Goal: Information Seeking & Learning: Learn about a topic

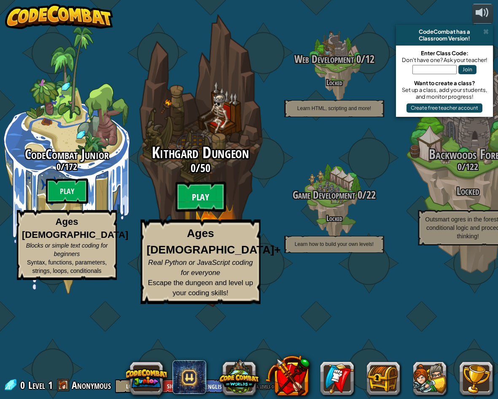
click at [206, 212] on btn "Play" at bounding box center [200, 197] width 51 height 30
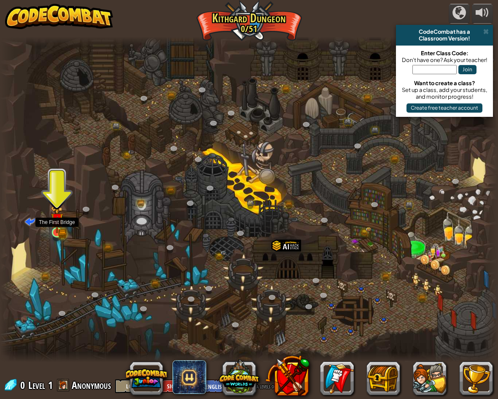
click at [53, 226] on img at bounding box center [57, 219] width 13 height 28
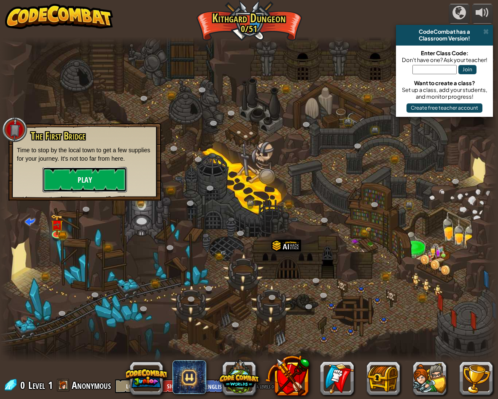
click at [91, 173] on button "Play" at bounding box center [85, 179] width 84 height 25
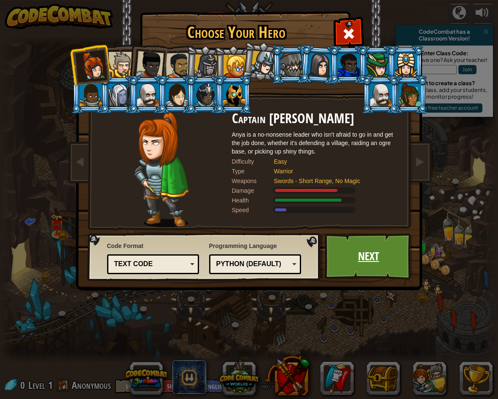
click at [381, 267] on link "Next" at bounding box center [369, 256] width 88 height 46
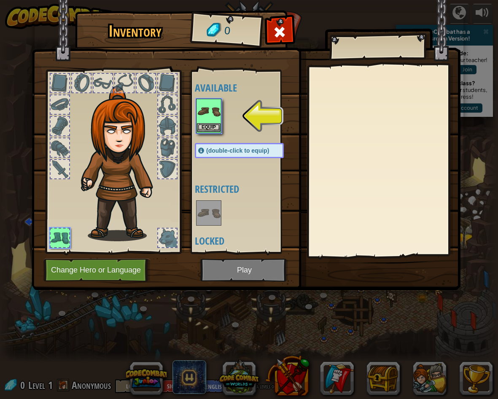
click at [202, 110] on img at bounding box center [209, 111] width 24 height 24
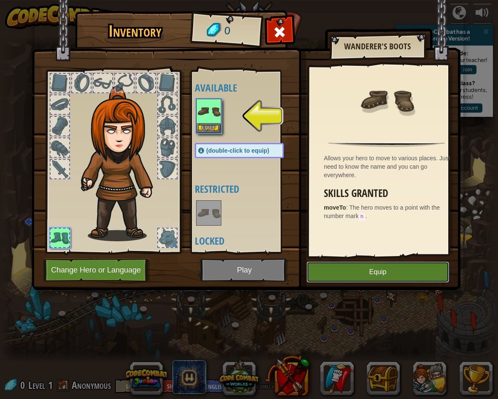
click at [344, 268] on button "Equip" at bounding box center [377, 271] width 142 height 21
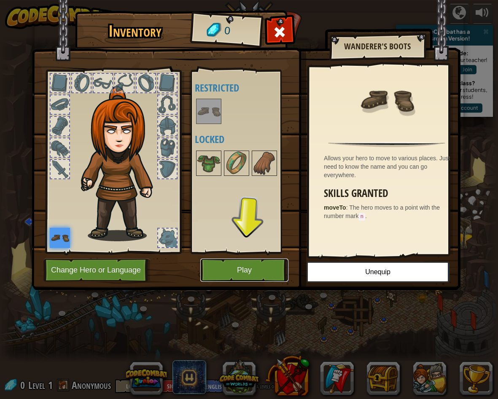
click at [232, 264] on button "Play" at bounding box center [244, 269] width 88 height 23
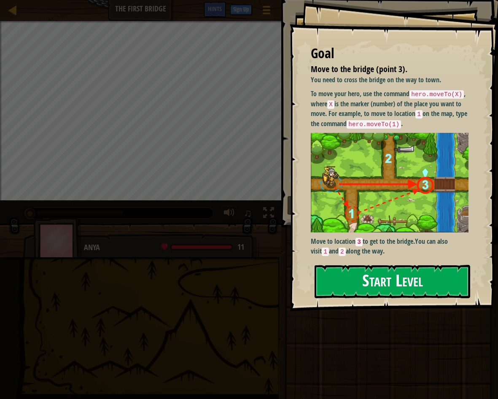
click at [393, 278] on button "Start Level" at bounding box center [393, 281] width 156 height 33
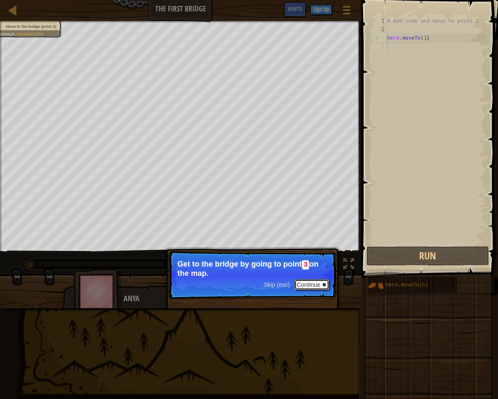
click at [311, 280] on button "Continue" at bounding box center [311, 284] width 35 height 11
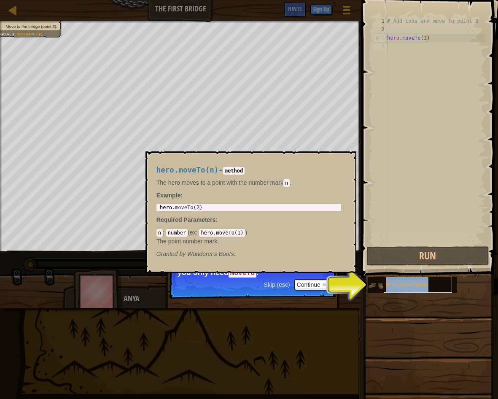
click at [402, 279] on div "hero.moveTo(n)" at bounding box center [418, 285] width 68 height 16
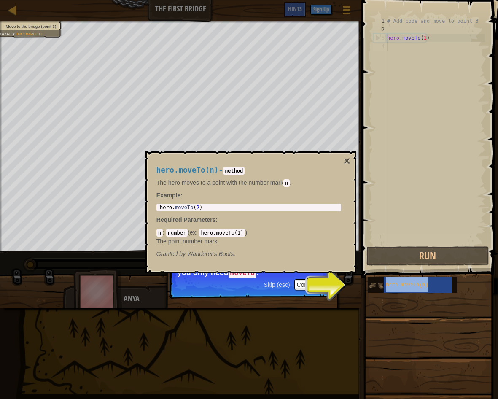
drag, startPoint x: 402, startPoint y: 279, endPoint x: 368, endPoint y: 283, distance: 34.5
click at [368, 283] on img at bounding box center [376, 285] width 16 height 16
click at [336, 286] on div "Skip (esc) Continue You can use these methods. Right now, you only need moveTo ." at bounding box center [252, 313] width 176 height 125
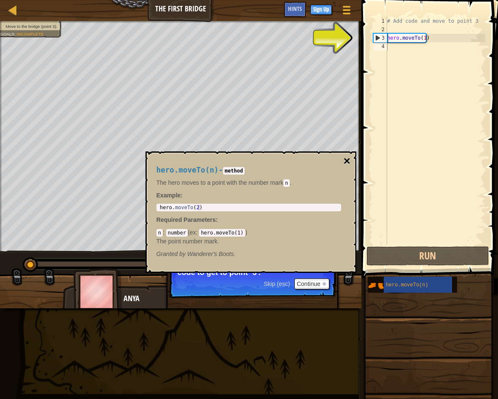
click at [347, 156] on button "×" at bounding box center [346, 161] width 7 height 12
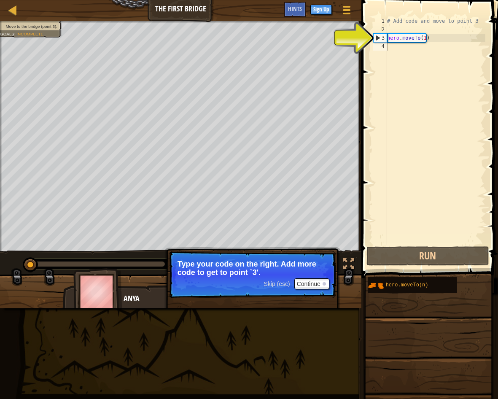
type textarea "hero.moveTo(1)"
click at [390, 37] on div "# Add code and move to point 3 hero . moveTo ( 1 )" at bounding box center [435, 139] width 100 height 245
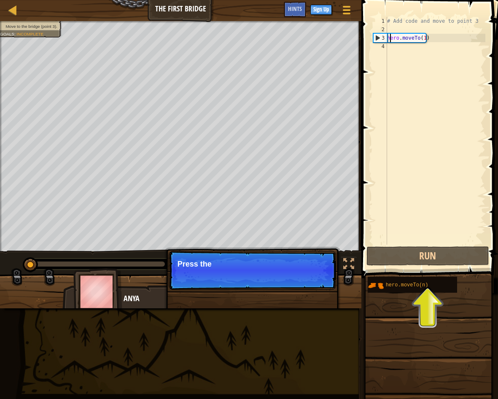
click at [397, 51] on div "# Add code and move to point 3 hero . moveTo ( 1 )" at bounding box center [435, 139] width 100 height 245
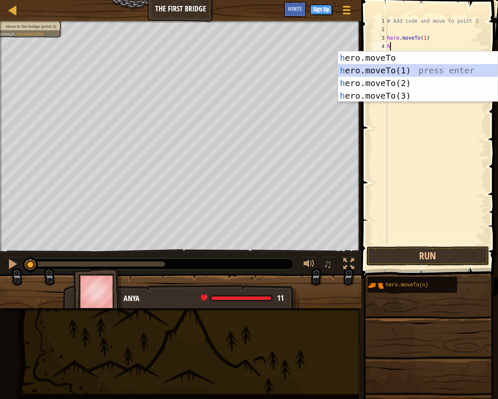
click at [374, 68] on div "h ero.moveTo press enter h ero.moveTo(1) press enter h ero.moveTo(2) press ente…" at bounding box center [417, 89] width 159 height 76
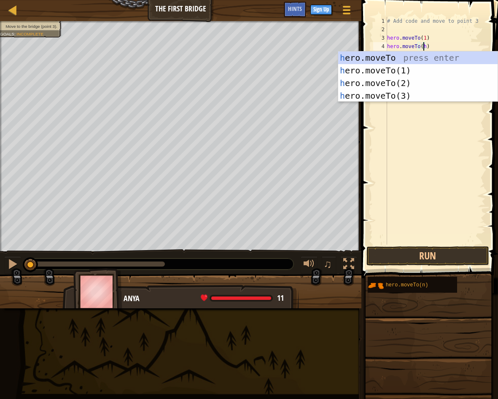
scroll to position [4, 3]
click at [382, 81] on div "h ero.moveTo press enter h ero.moveTo(1) press enter h ero.moveTo(2) press ente…" at bounding box center [417, 89] width 159 height 76
type textarea "hero.moveTo(2)"
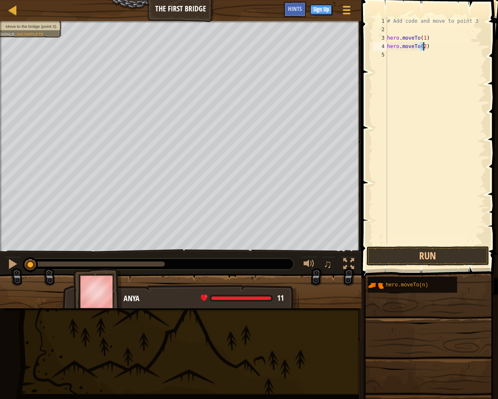
click at [389, 53] on div "# Add code and move to point 3 hero . moveTo ( 1 ) hero . moveTo ( 2 )" at bounding box center [435, 139] width 100 height 245
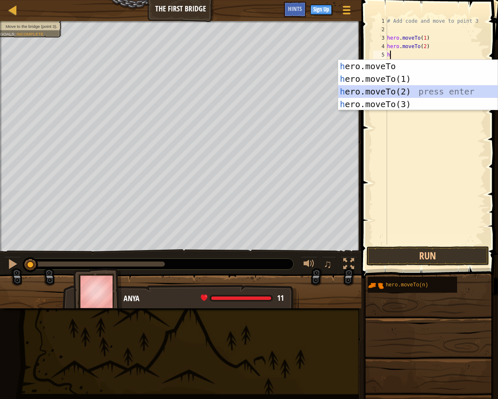
click at [387, 89] on div "h ero.moveTo press enter h ero.moveTo(1) press enter h ero.moveTo(2) press ente…" at bounding box center [417, 98] width 159 height 76
type textarea "hero.moveTo(2)"
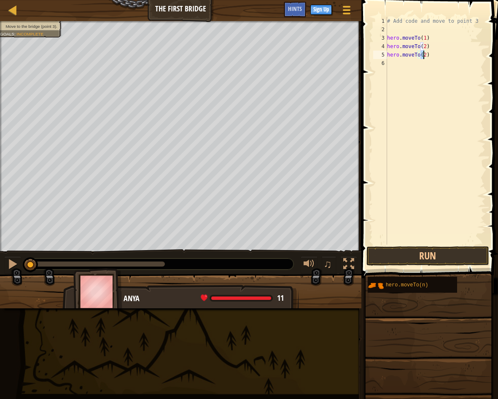
click at [391, 64] on div "# Add code and move to point 3 hero . moveTo ( 1 ) hero . moveTo ( 2 ) hero . m…" at bounding box center [435, 139] width 100 height 245
click at [422, 56] on div "# Add code and move to point 3 hero . moveTo ( 1 ) hero . moveTo ( 2 ) hero . m…" at bounding box center [435, 139] width 100 height 245
click at [422, 57] on div "# Add code and move to point 3 hero . moveTo ( 1 ) hero . moveTo ( 2 ) hero . m…" at bounding box center [435, 139] width 100 height 245
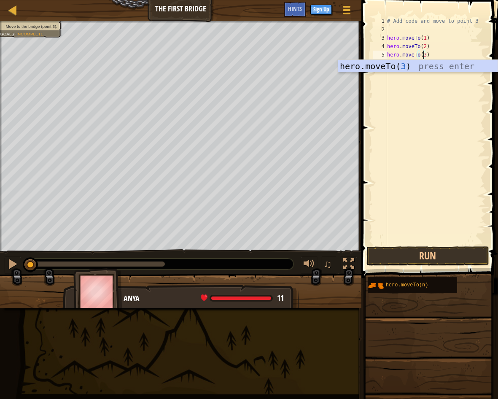
scroll to position [4, 3]
type textarea "hero.moveTo(3)"
click at [441, 253] on button "Run" at bounding box center [427, 255] width 123 height 19
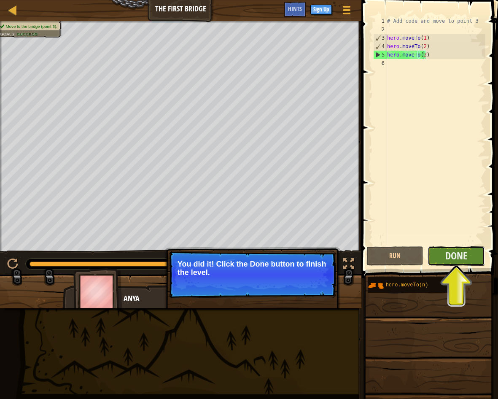
click at [446, 264] on button "Done" at bounding box center [455, 255] width 57 height 19
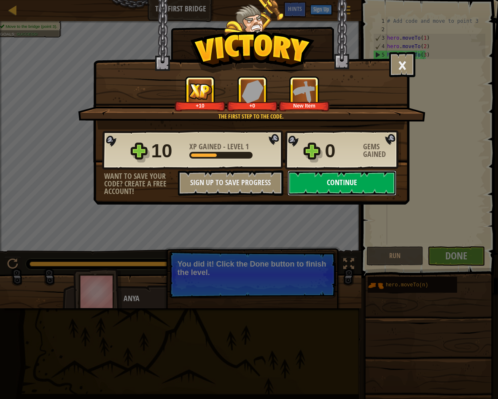
click at [318, 184] on button "Continue" at bounding box center [342, 182] width 109 height 25
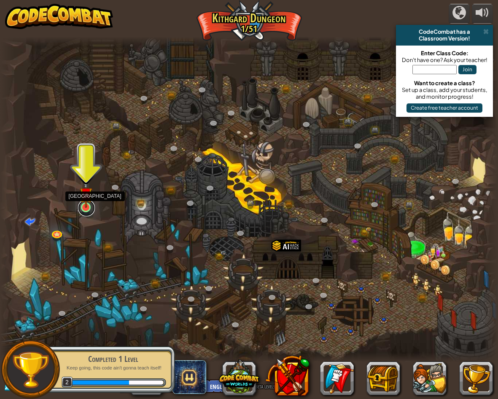
click at [84, 210] on link at bounding box center [86, 207] width 17 height 17
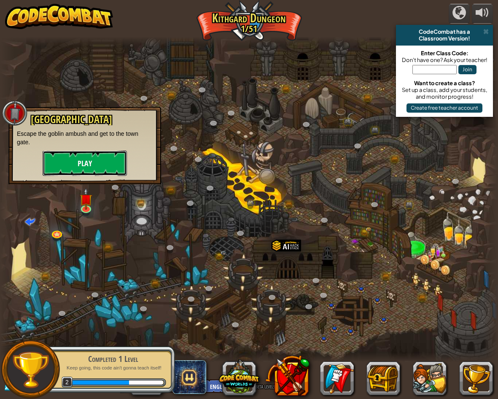
click at [100, 155] on button "Play" at bounding box center [85, 163] width 84 height 25
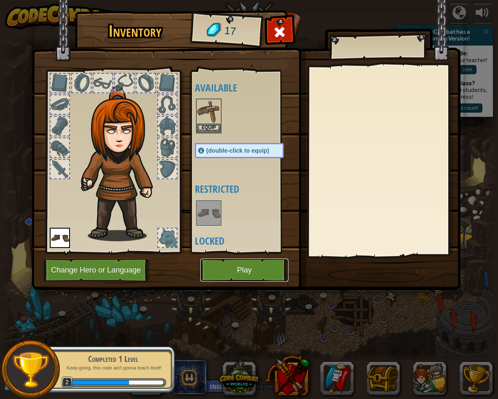
click at [246, 276] on button "Play" at bounding box center [244, 269] width 88 height 23
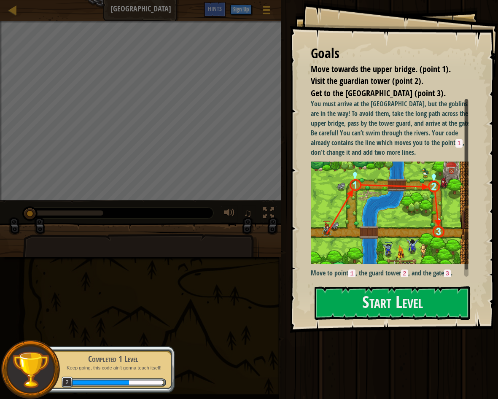
click at [384, 185] on img at bounding box center [393, 212] width 164 height 102
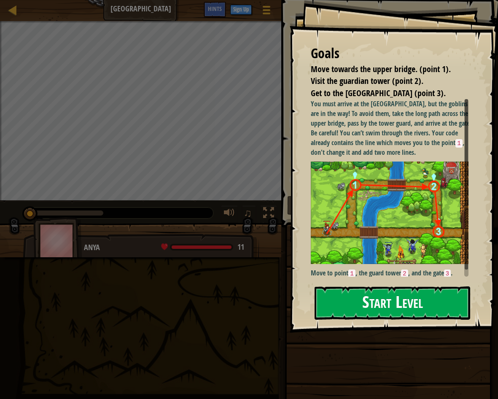
click at [383, 301] on button "Start Level" at bounding box center [393, 302] width 156 height 33
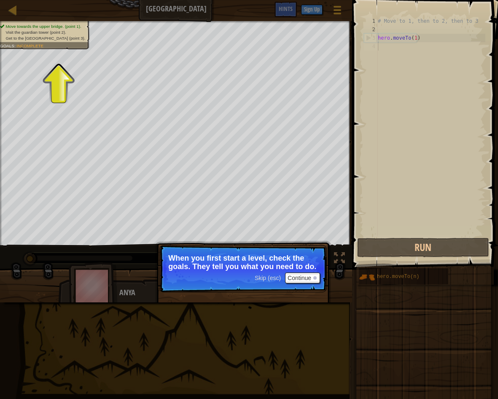
click at [59, 32] on span "Visit the guardian tower (point 2)." at bounding box center [35, 32] width 61 height 5
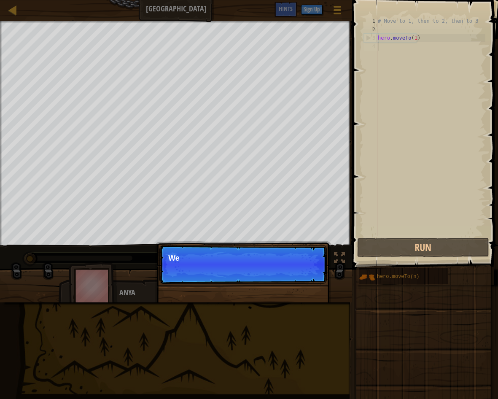
click at [201, 275] on div "Move towards the upper bridge. (point 1). Visit the [GEOGRAPHIC_DATA] (point 2)…" at bounding box center [249, 161] width 498 height 281
drag, startPoint x: 213, startPoint y: 256, endPoint x: 231, endPoint y: 263, distance: 19.9
click at [218, 260] on p "We need to avoid" at bounding box center [243, 258] width 150 height 8
drag, startPoint x: 255, startPoint y: 272, endPoint x: 277, endPoint y: 271, distance: 22.4
click at [277, 271] on p "Skip (esc) Continue We need to avoid the goblins'" at bounding box center [242, 264] width 167 height 39
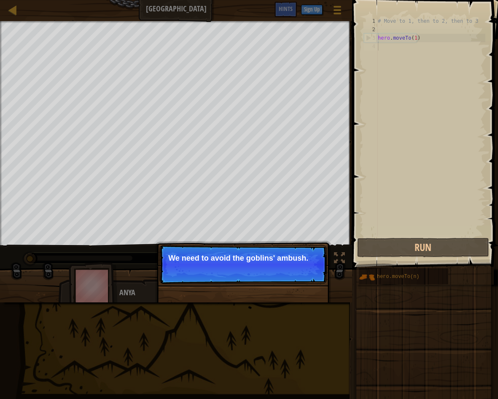
click at [299, 259] on p "We need to avoid the goblins' ambush." at bounding box center [243, 258] width 150 height 8
drag, startPoint x: 297, startPoint y: 257, endPoint x: 301, endPoint y: 260, distance: 4.8
click at [301, 260] on p "We need to avoid the goblins' ambush." at bounding box center [243, 258] width 150 height 8
click at [301, 262] on p "We need to avoid the goblins' ambush." at bounding box center [243, 258] width 150 height 8
drag, startPoint x: 301, startPoint y: 262, endPoint x: 307, endPoint y: 265, distance: 6.6
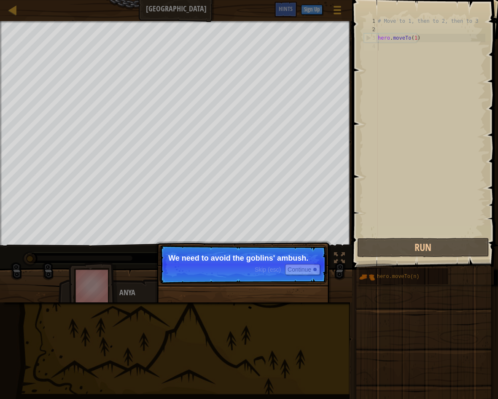
click at [306, 264] on p "Skip (esc) Continue We need to avoid the goblins' ambush." at bounding box center [242, 264] width 167 height 39
click at [313, 271] on button "Continue" at bounding box center [302, 269] width 35 height 11
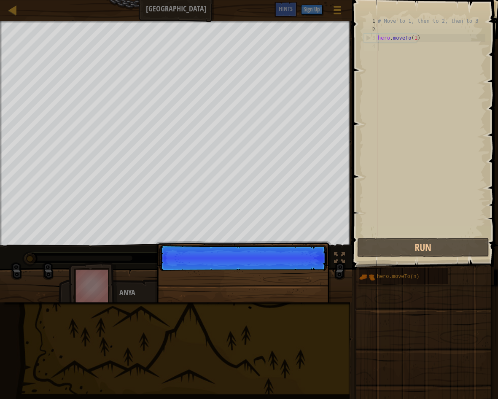
click at [314, 271] on p "Skip (esc) Continue" at bounding box center [242, 258] width 167 height 26
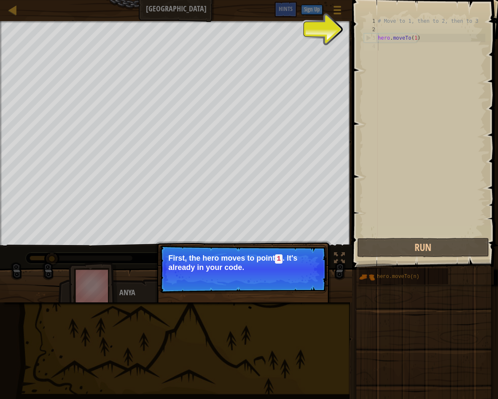
type textarea "hero.moveTo(1)"
click at [430, 38] on div "# Move to 1, then to 2, then to 3 hero . moveTo ( 1 )" at bounding box center [430, 135] width 109 height 236
click at [427, 46] on div "# Move to 1, then to 2, then to 3 hero . moveTo ( 1 )" at bounding box center [430, 135] width 109 height 236
click at [370, 32] on div "2" at bounding box center [371, 29] width 14 height 8
type textarea "hero.moveTo(1)"
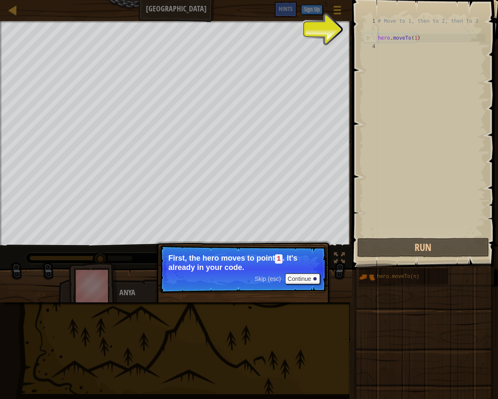
click at [367, 39] on div "3" at bounding box center [370, 38] width 13 height 8
type textarea "hero.moveTo(1)"
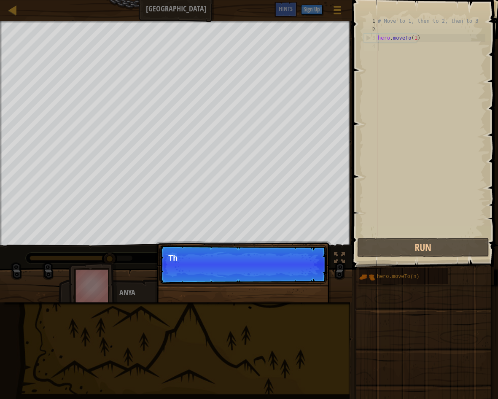
drag, startPoint x: 400, startPoint y: 68, endPoint x: 352, endPoint y: 144, distance: 89.2
click at [371, 116] on div "hero.moveTo(1) 1 2 3 4 # Move to 1, then to 2, then to 3 hero . moveTo ( 1 ) הה…" at bounding box center [423, 126] width 123 height 219
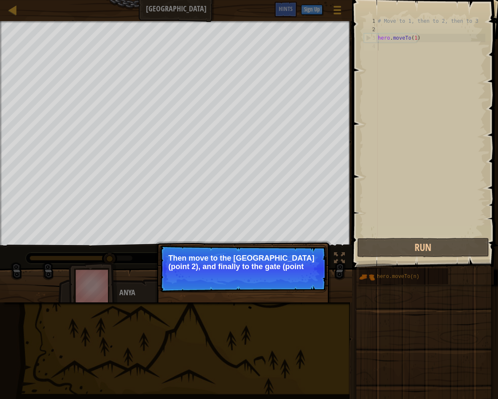
click at [293, 273] on p "Skip (esc) Continue Then move to the [GEOGRAPHIC_DATA] (point 2), and finally t…" at bounding box center [242, 268] width 167 height 47
click at [293, 273] on button "Continue" at bounding box center [302, 277] width 35 height 11
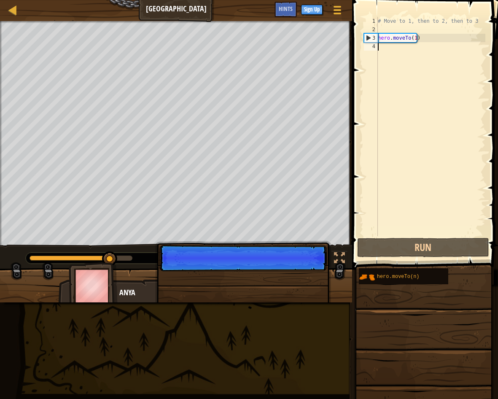
click at [293, 271] on p "Skip (esc) Continue" at bounding box center [242, 258] width 167 height 26
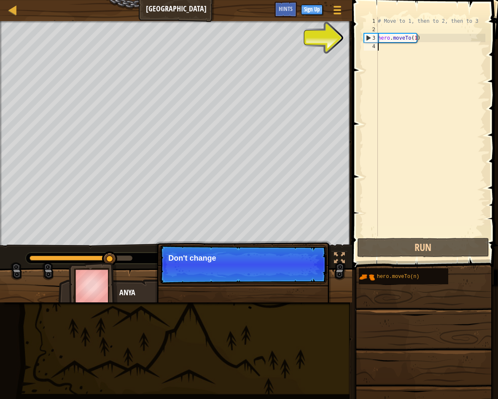
click at [293, 273] on p "Skip (esc) Continue Don't change" at bounding box center [242, 264] width 167 height 39
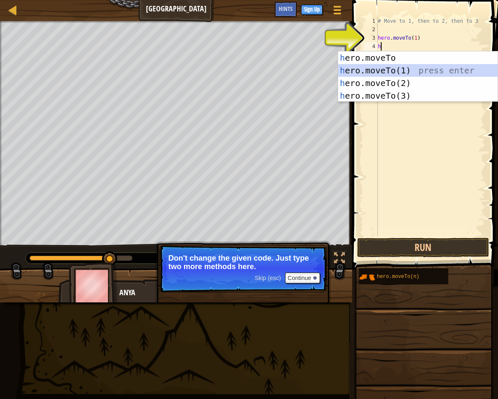
click at [401, 66] on div "h ero.moveTo press enter h ero.moveTo(1) press enter h ero.moveTo(2) press ente…" at bounding box center [417, 89] width 159 height 76
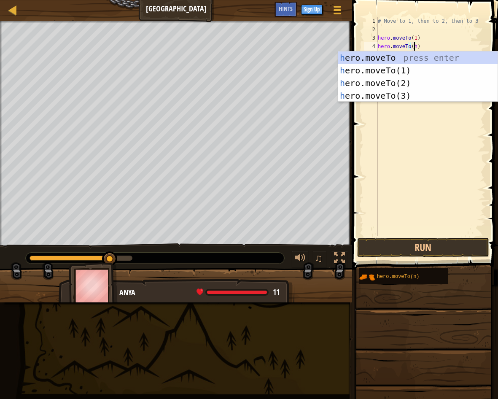
scroll to position [4, 3]
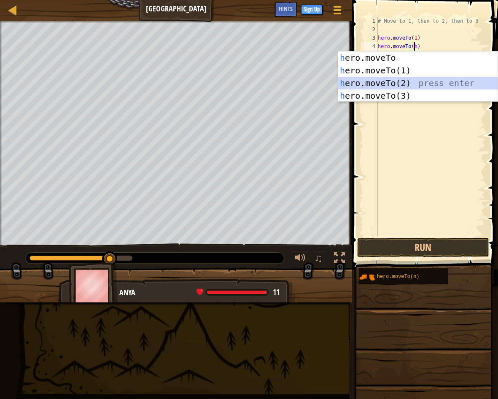
click at [406, 83] on div "h ero.moveTo press enter h ero.moveTo(1) press enter h ero.moveTo(2) press ente…" at bounding box center [417, 89] width 159 height 76
click at [418, 79] on div "h ero.moveTo press enter h ero.moveTo(1) press enter h ero.moveTo(2) press ente…" at bounding box center [417, 89] width 159 height 76
type textarea "hero.moveTo(2)"
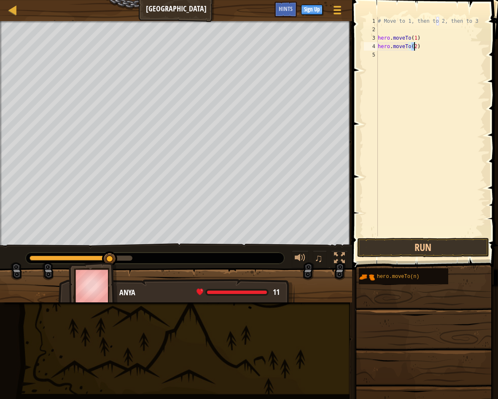
click at [391, 69] on div "# Move to 1, then to 2, then to 3 hero . moveTo ( 1 ) hero . moveTo ( 2 )" at bounding box center [430, 135] width 109 height 236
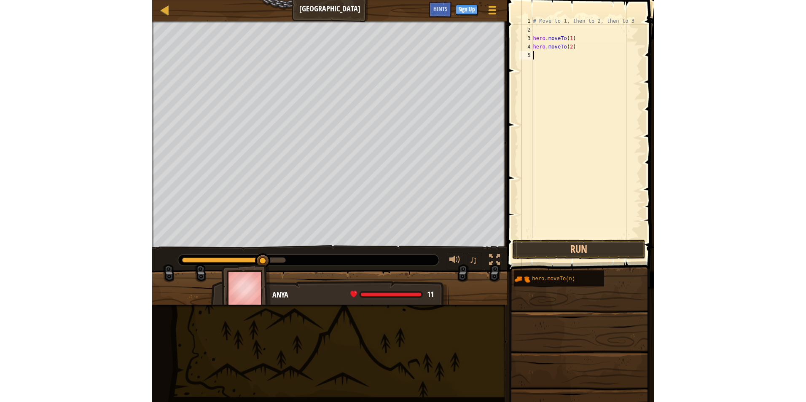
scroll to position [4, 0]
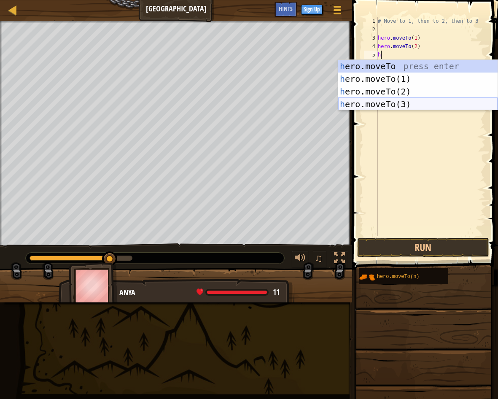
click at [399, 104] on div "h ero.moveTo press enter h ero.moveTo(1) press enter h ero.moveTo(2) press ente…" at bounding box center [417, 98] width 159 height 76
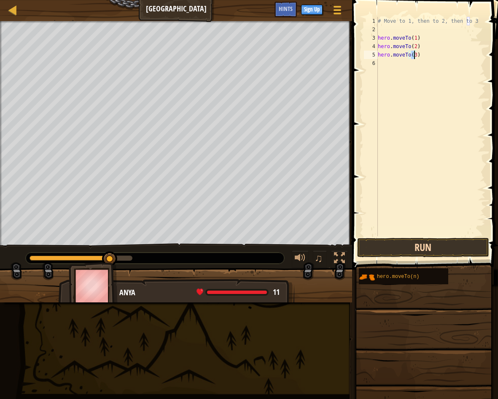
type textarea "hero.moveTo(3)"
click at [419, 244] on button "Run" at bounding box center [423, 247] width 132 height 19
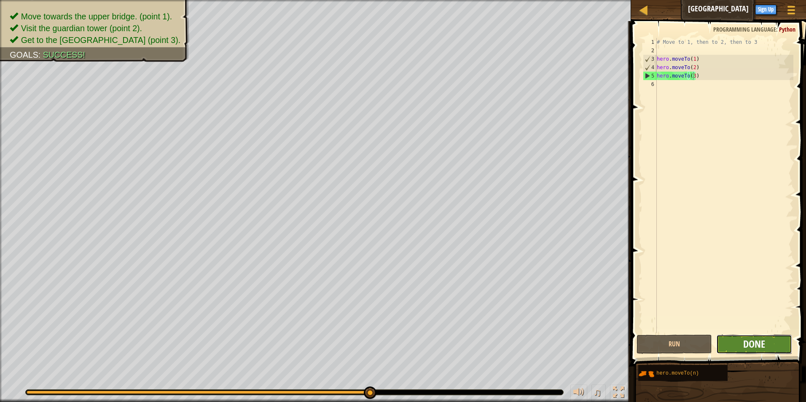
click at [497, 338] on span "Done" at bounding box center [754, 343] width 22 height 13
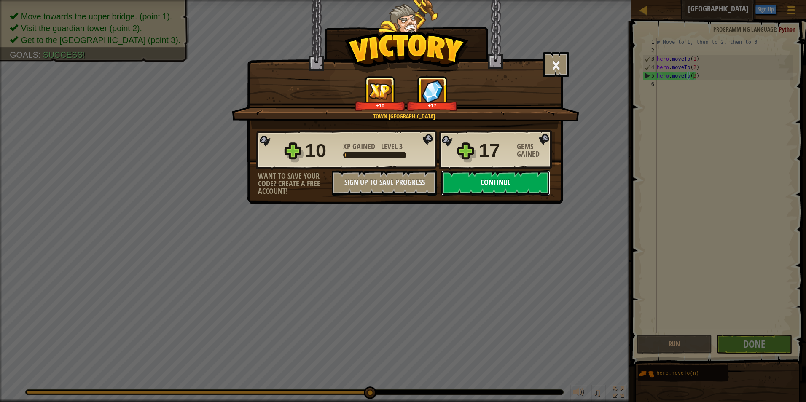
click at [497, 184] on button "Continue" at bounding box center [495, 182] width 109 height 25
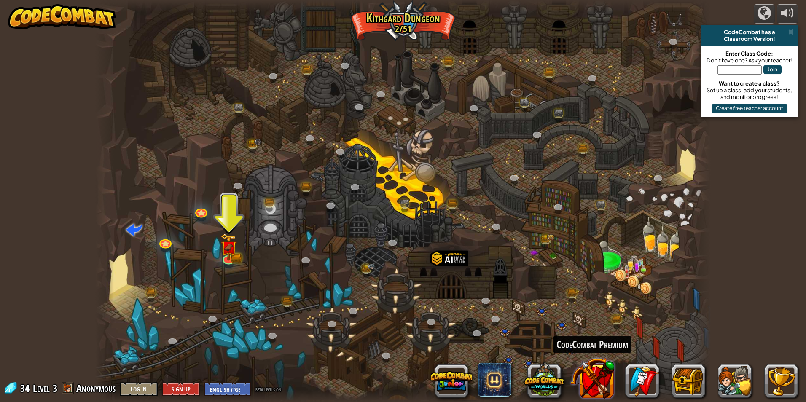
click at [497, 385] on button at bounding box center [592, 379] width 44 height 44
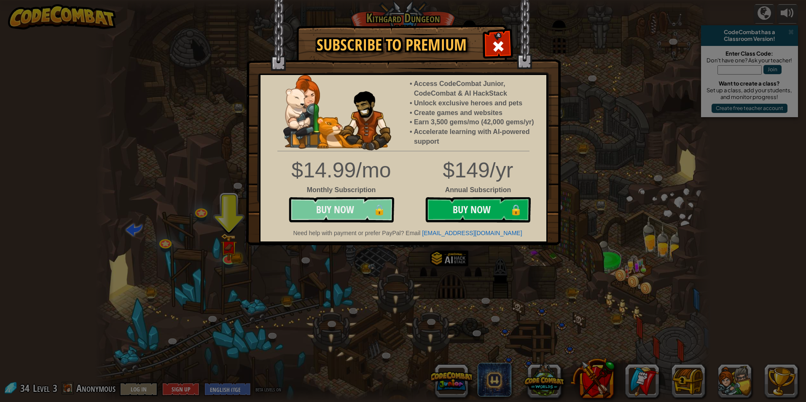
click at [319, 207] on button "Buy Now 🔒" at bounding box center [341, 209] width 105 height 25
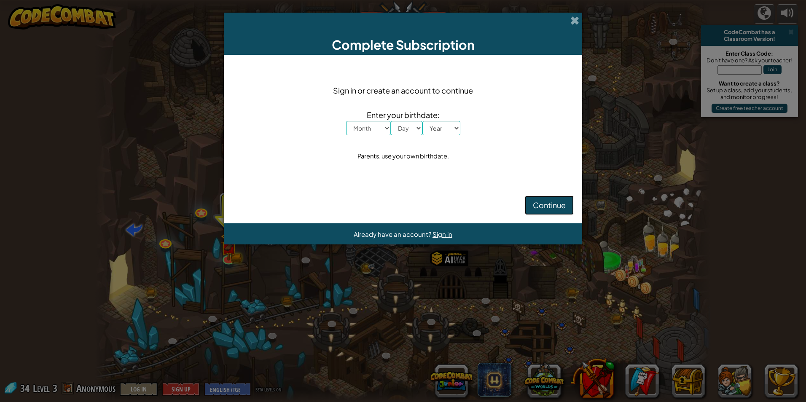
click at [497, 202] on span "Continue" at bounding box center [549, 205] width 33 height 10
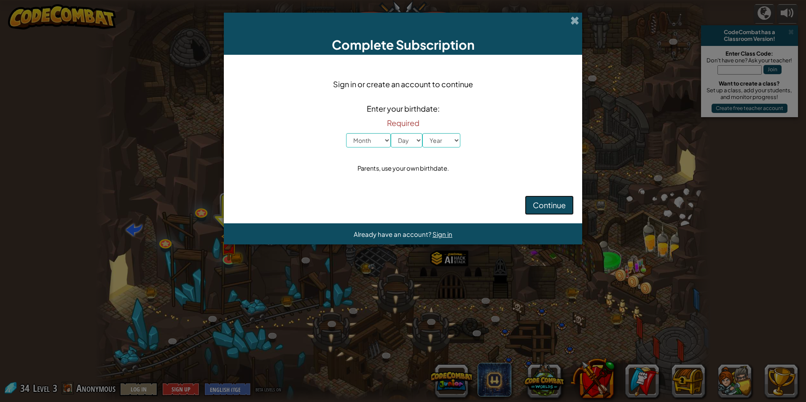
click at [497, 202] on span "Continue" at bounding box center [549, 205] width 33 height 10
click at [497, 18] on span at bounding box center [574, 20] width 9 height 9
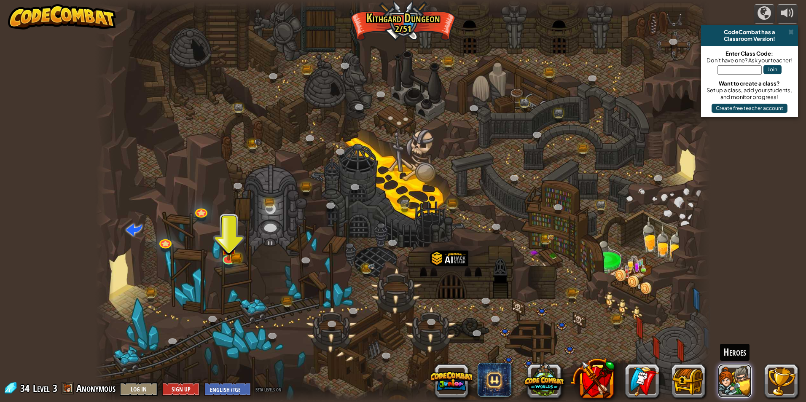
click at [497, 376] on button at bounding box center [735, 381] width 34 height 34
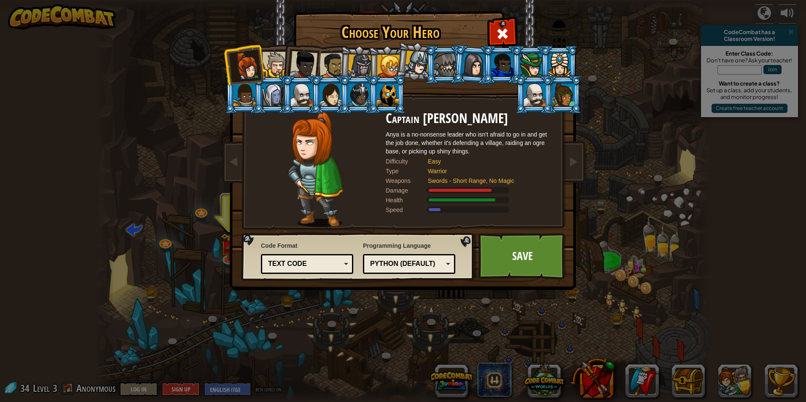
click at [497, 247] on link "Save" at bounding box center [523, 256] width 88 height 46
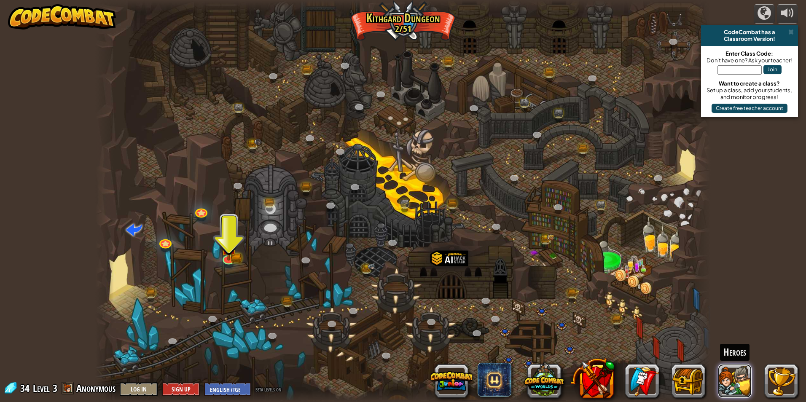
click at [497, 370] on button at bounding box center [735, 381] width 34 height 34
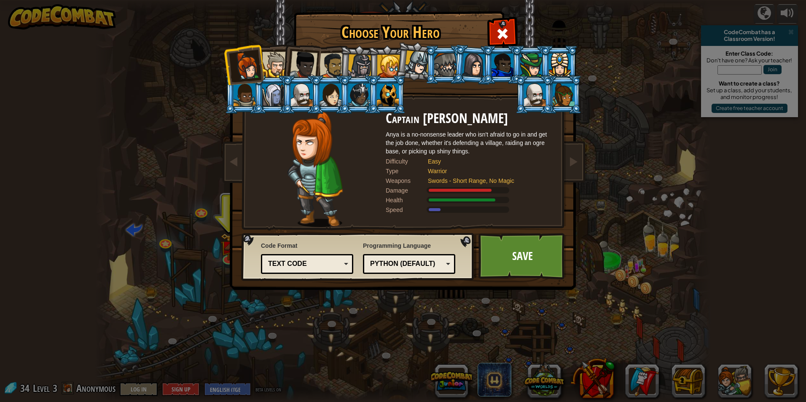
click at [497, 89] on div at bounding box center [535, 94] width 22 height 23
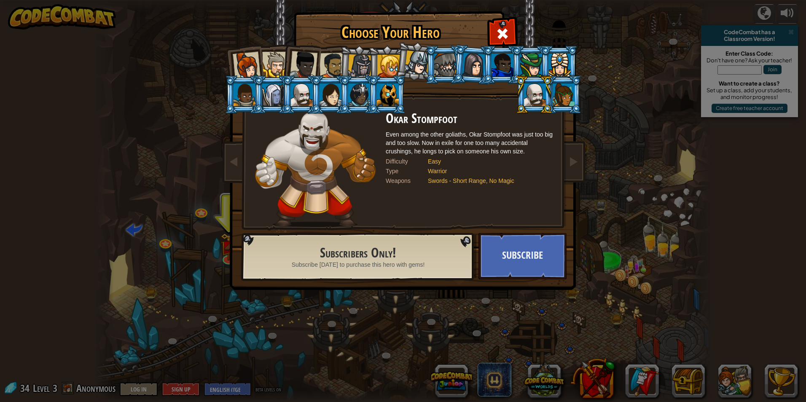
click at [497, 67] on div at bounding box center [531, 65] width 22 height 23
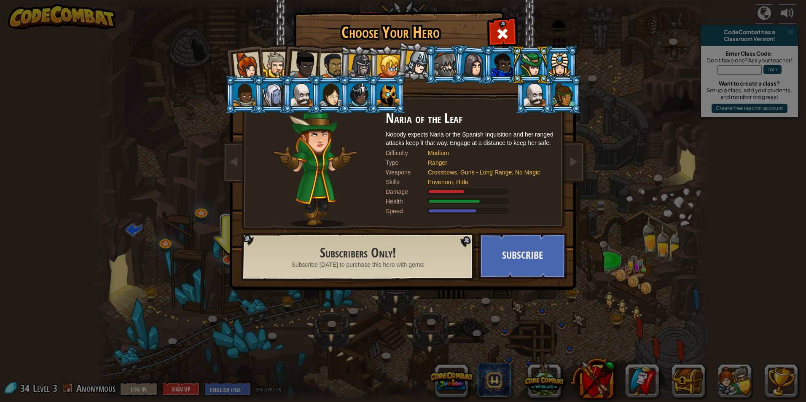
click at [250, 64] on div at bounding box center [247, 66] width 28 height 28
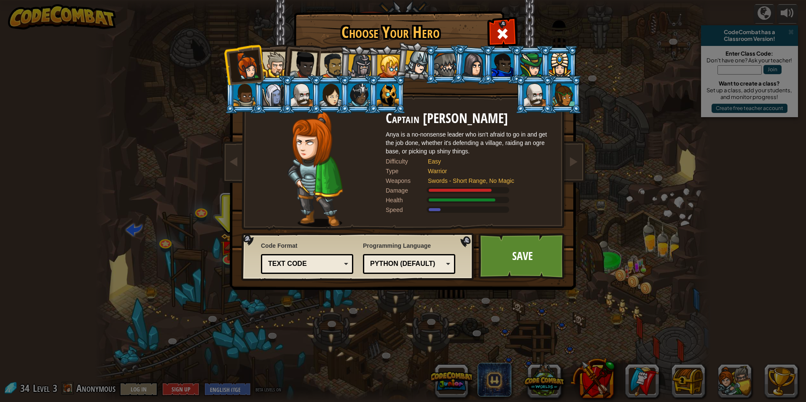
click at [242, 98] on div at bounding box center [245, 94] width 22 height 23
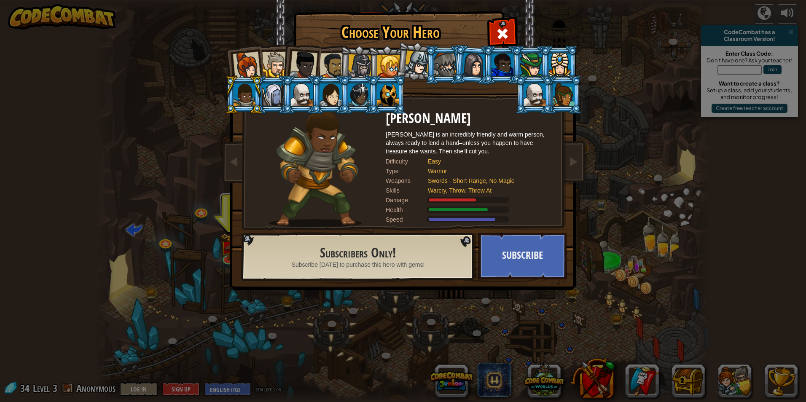
click at [279, 64] on div at bounding box center [275, 65] width 26 height 26
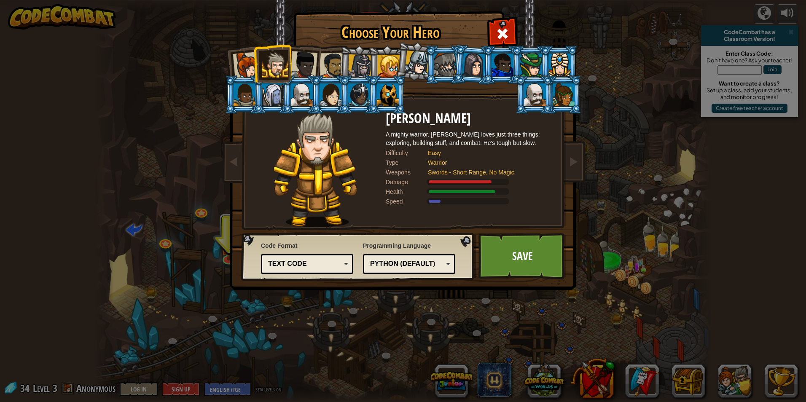
click at [249, 65] on div at bounding box center [247, 66] width 28 height 28
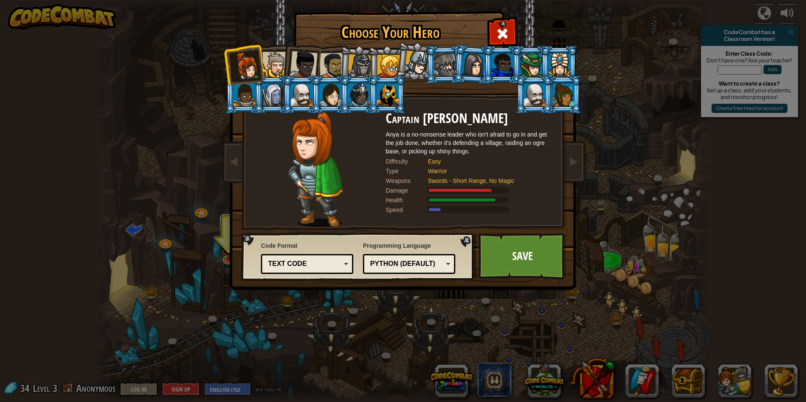
click at [300, 64] on div at bounding box center [304, 65] width 28 height 28
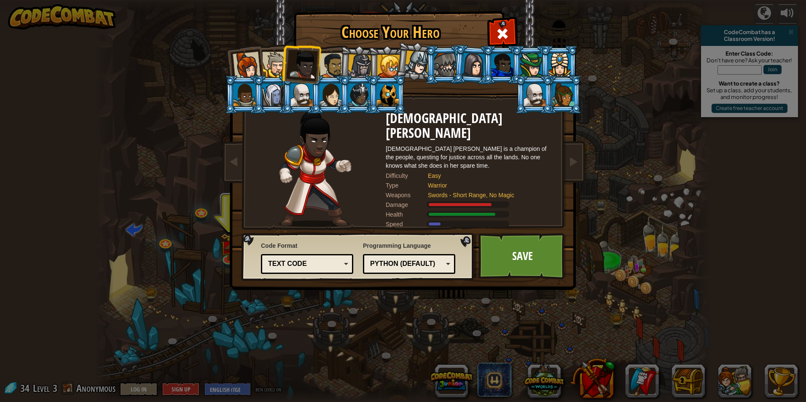
click at [333, 65] on div at bounding box center [333, 66] width 26 height 26
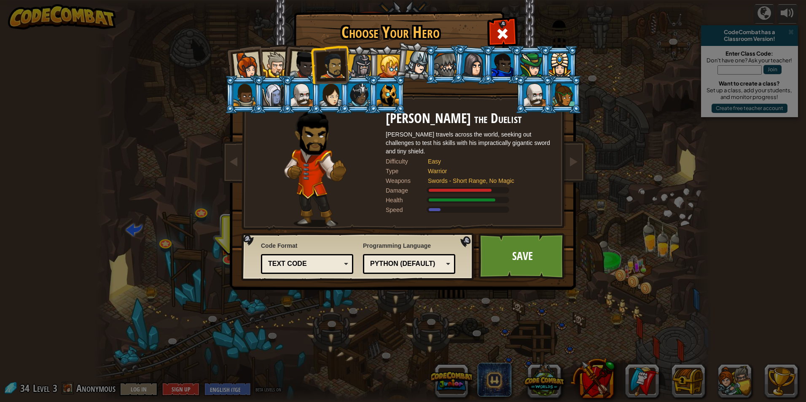
click at [355, 62] on div at bounding box center [360, 66] width 24 height 24
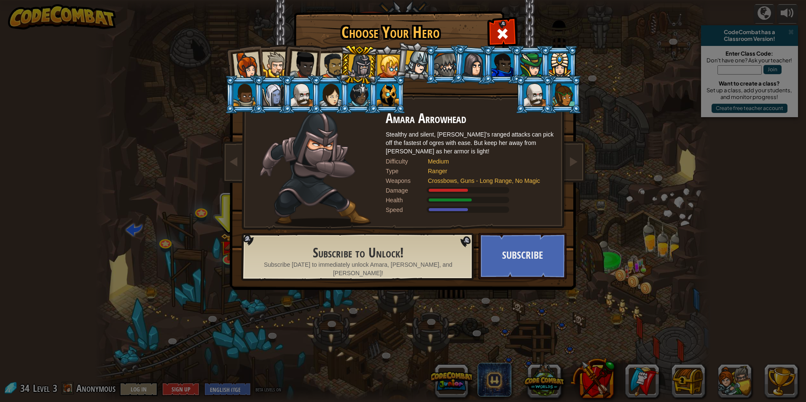
click at [330, 60] on div at bounding box center [333, 66] width 26 height 26
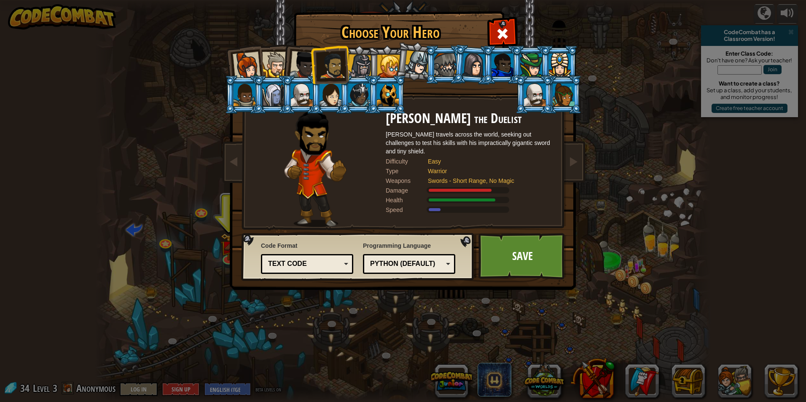
click at [302, 65] on div at bounding box center [304, 65] width 28 height 28
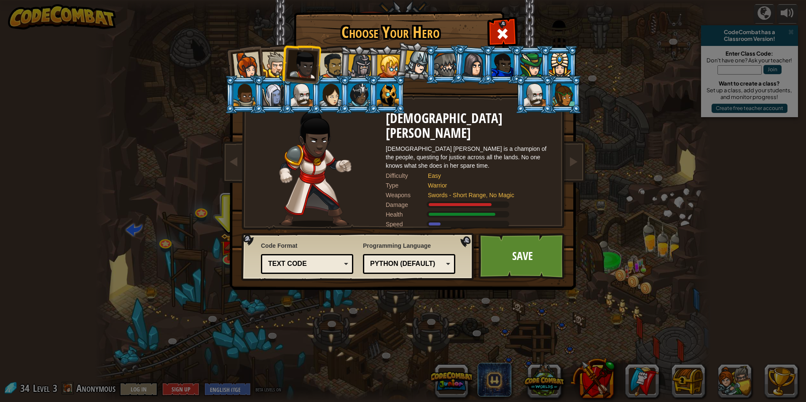
click at [273, 68] on div at bounding box center [275, 65] width 26 height 26
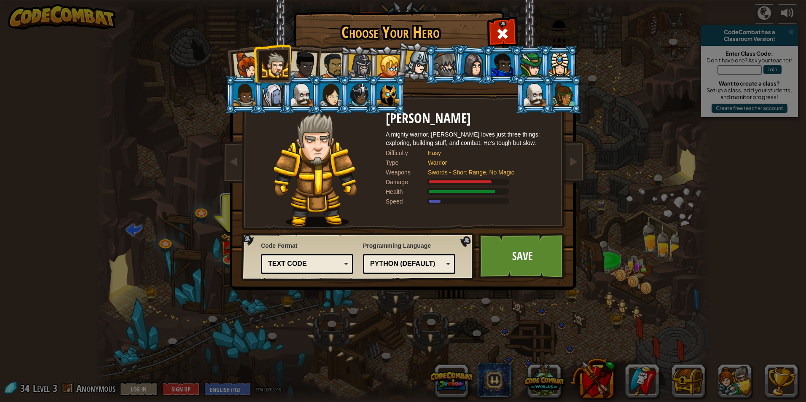
click at [331, 62] on div at bounding box center [333, 66] width 26 height 26
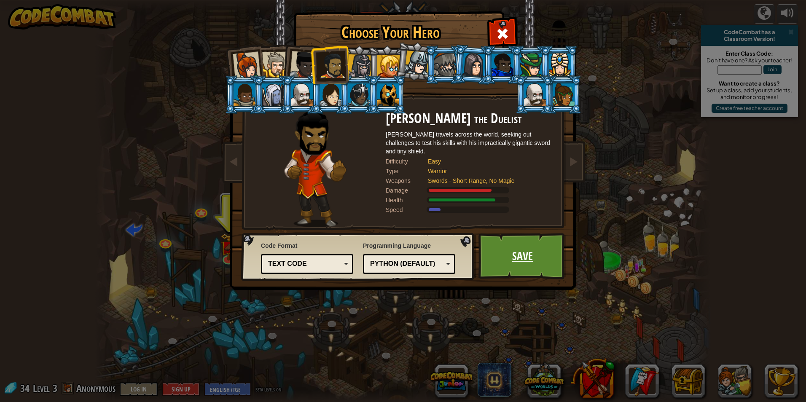
click at [497, 258] on link "Save" at bounding box center [523, 256] width 88 height 46
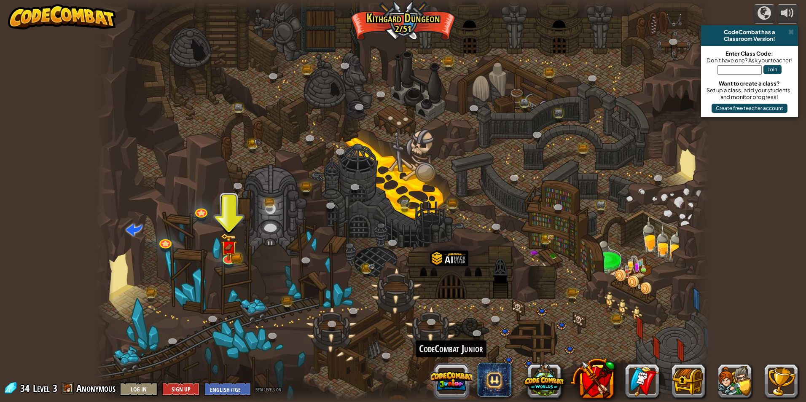
click at [455, 376] on button at bounding box center [451, 381] width 40 height 40
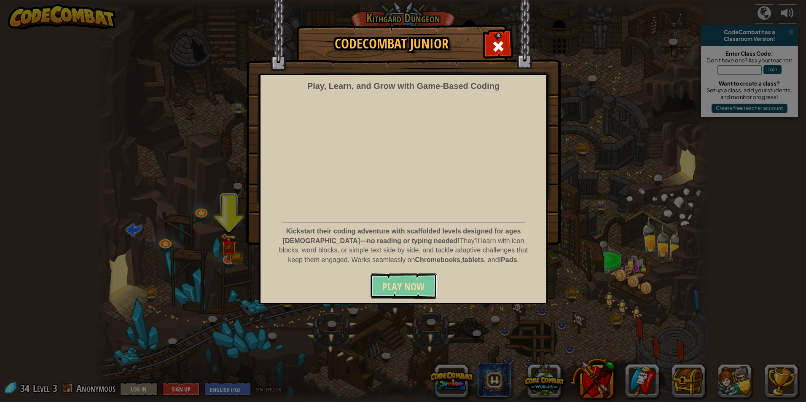
click at [405, 276] on button "Play Now" at bounding box center [403, 286] width 67 height 25
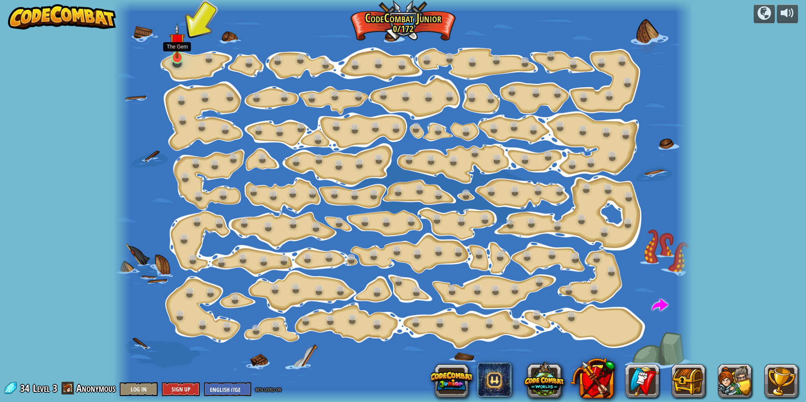
click at [181, 46] on img at bounding box center [177, 40] width 16 height 35
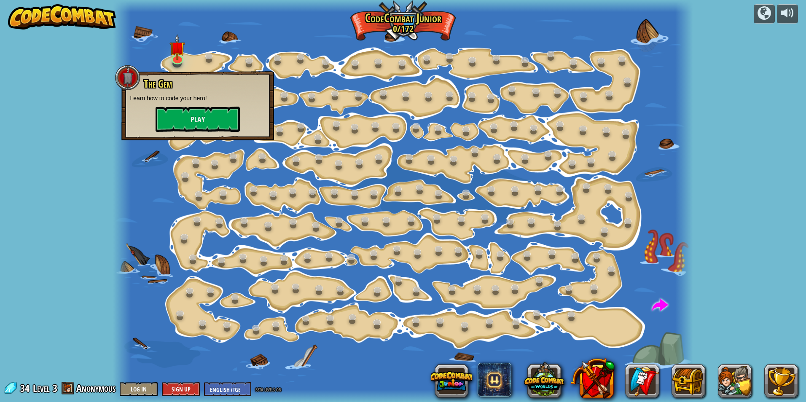
click at [177, 102] on p "Learn how to code your hero!" at bounding box center [198, 98] width 136 height 8
click at [174, 117] on button "Play" at bounding box center [198, 119] width 84 height 25
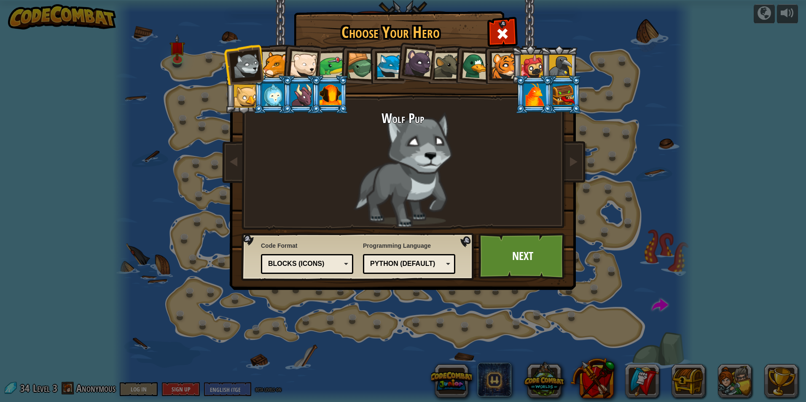
click at [477, 67] on div at bounding box center [475, 65] width 27 height 27
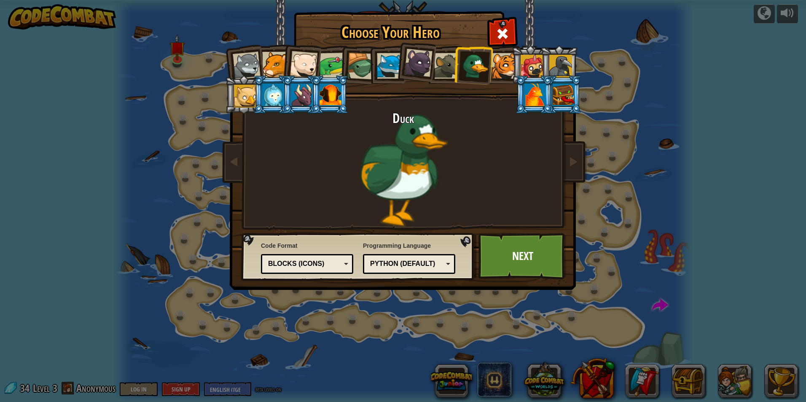
click at [505, 62] on div at bounding box center [505, 66] width 26 height 26
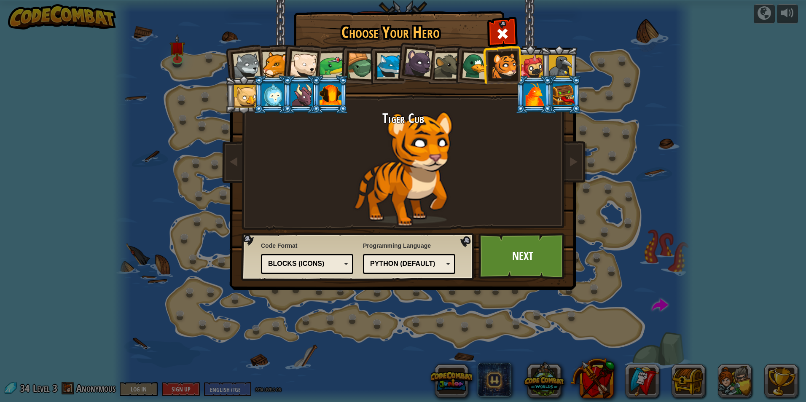
click at [545, 55] on li at bounding box center [559, 65] width 38 height 38
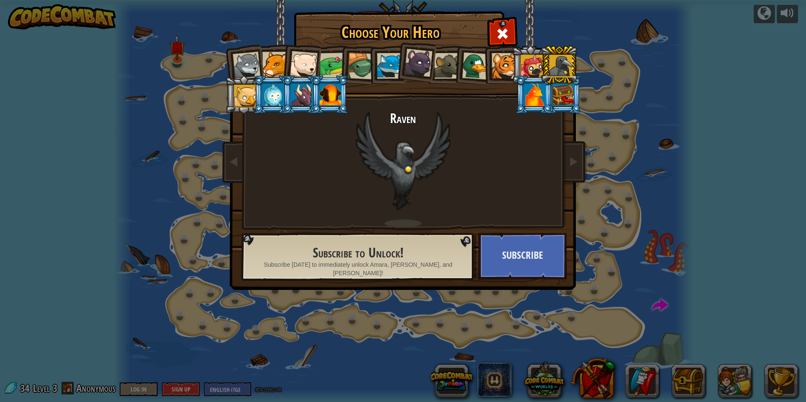
click at [529, 56] on div at bounding box center [532, 66] width 23 height 23
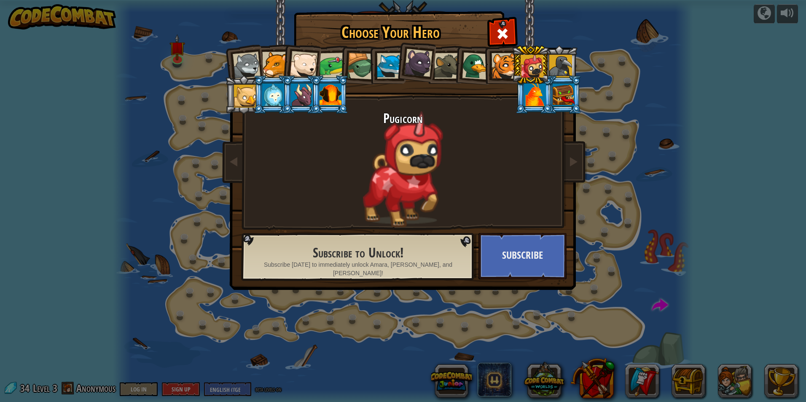
click at [495, 61] on div at bounding box center [505, 66] width 26 height 26
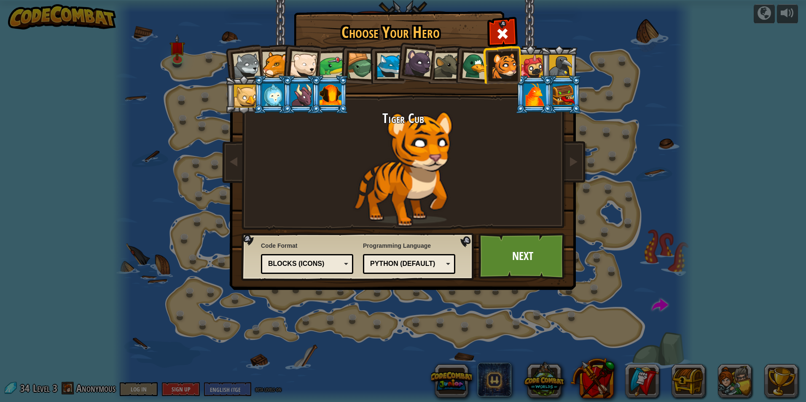
click at [421, 72] on div at bounding box center [418, 63] width 28 height 28
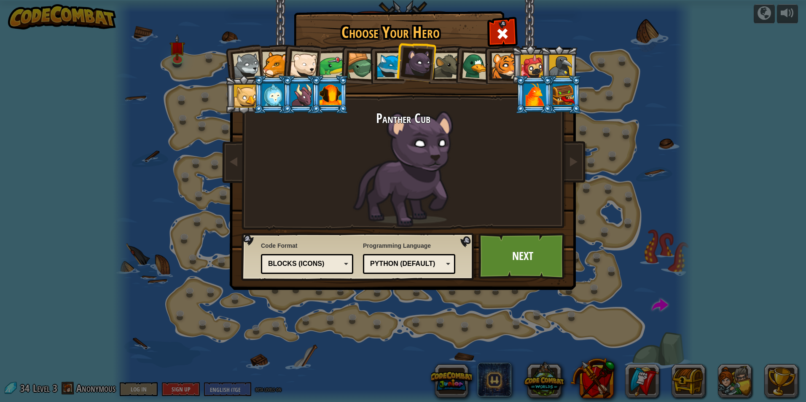
click at [391, 69] on div at bounding box center [390, 66] width 26 height 26
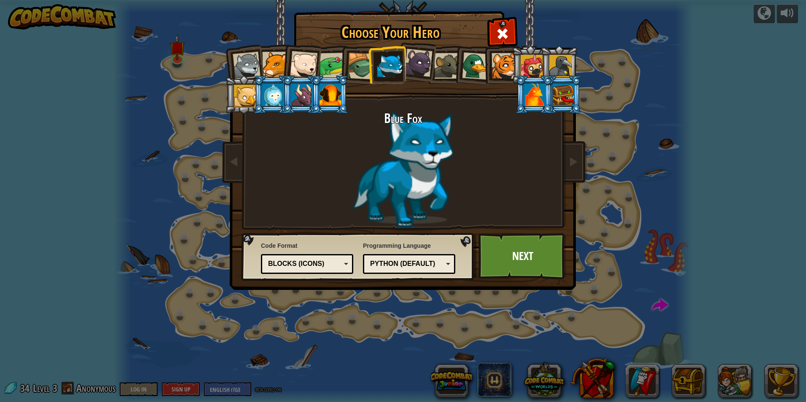
click at [326, 93] on div at bounding box center [331, 94] width 22 height 23
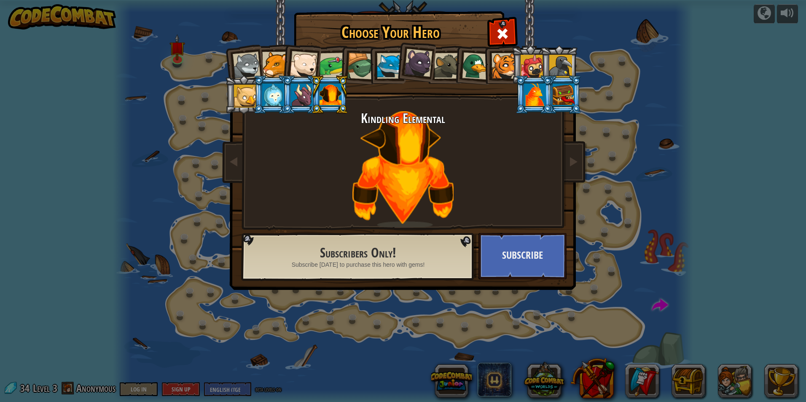
click at [393, 67] on div at bounding box center [390, 66] width 26 height 26
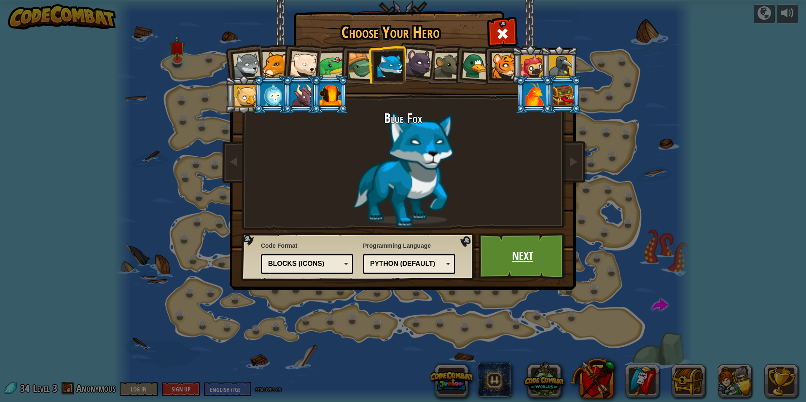
click at [549, 255] on link "Next" at bounding box center [523, 256] width 88 height 46
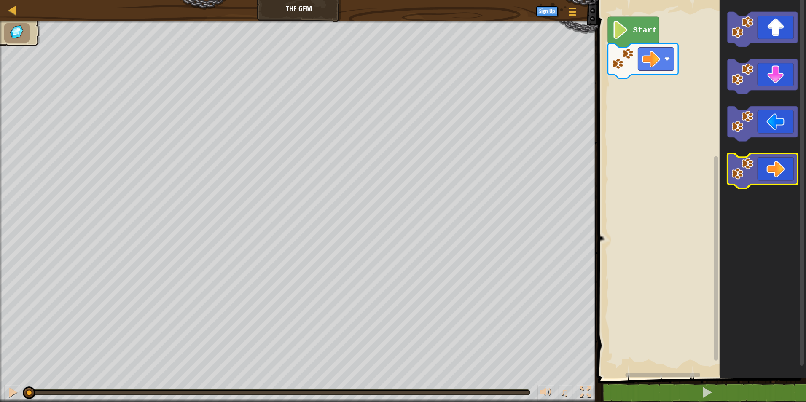
click at [760, 170] on icon "Blockly Workspace" at bounding box center [763, 170] width 70 height 35
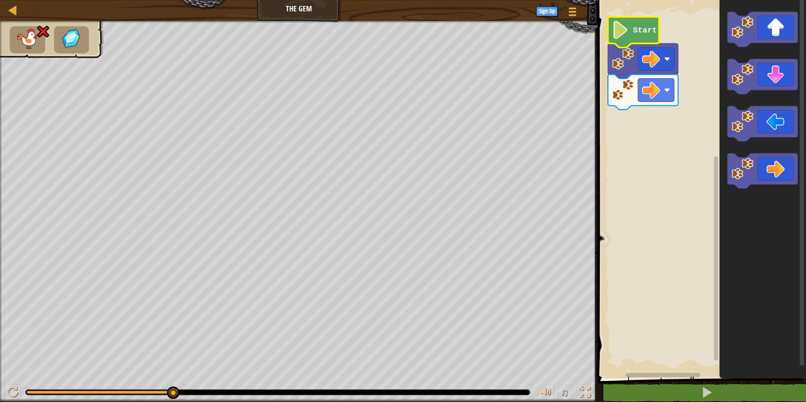
click at [640, 35] on text "Start" at bounding box center [645, 30] width 24 height 9
click at [631, 36] on icon "Blockly Workspace" at bounding box center [633, 32] width 51 height 31
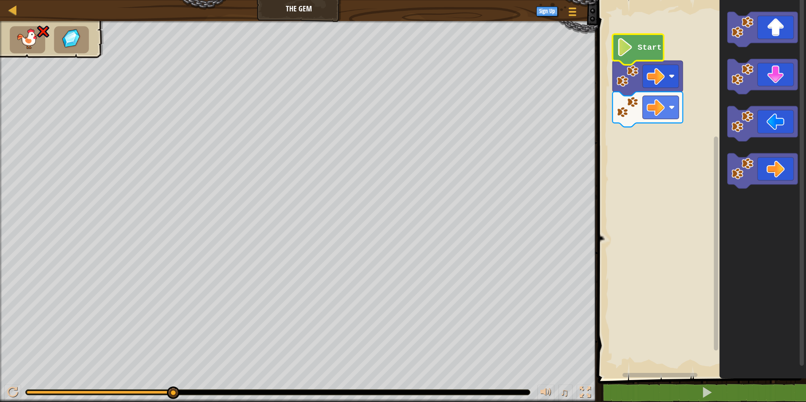
click at [635, 53] on icon "Blockly Workspace" at bounding box center [638, 49] width 51 height 31
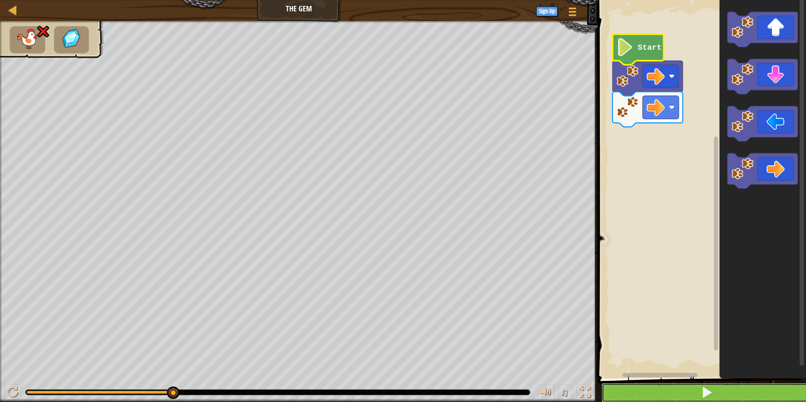
click at [688, 385] on button at bounding box center [707, 392] width 211 height 19
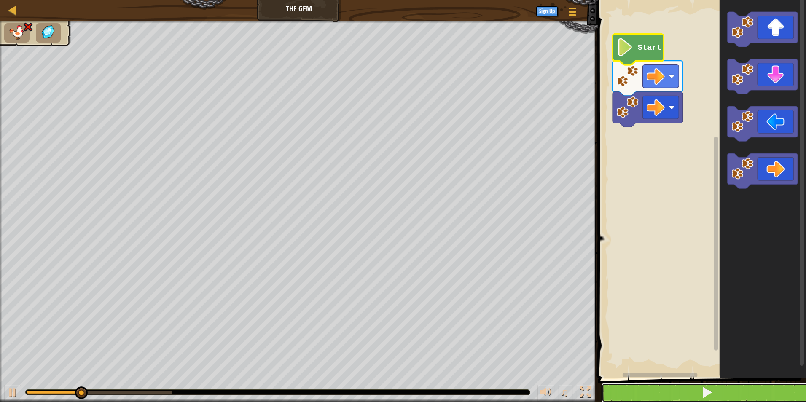
click at [688, 385] on button at bounding box center [707, 392] width 211 height 19
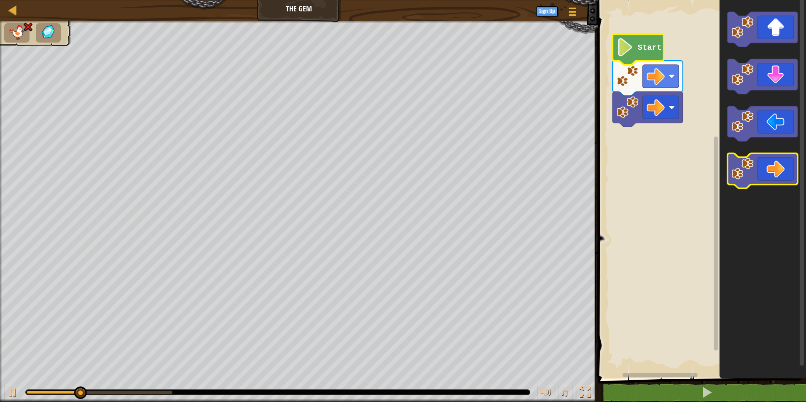
click at [792, 158] on icon "Blockly Workspace" at bounding box center [763, 170] width 70 height 35
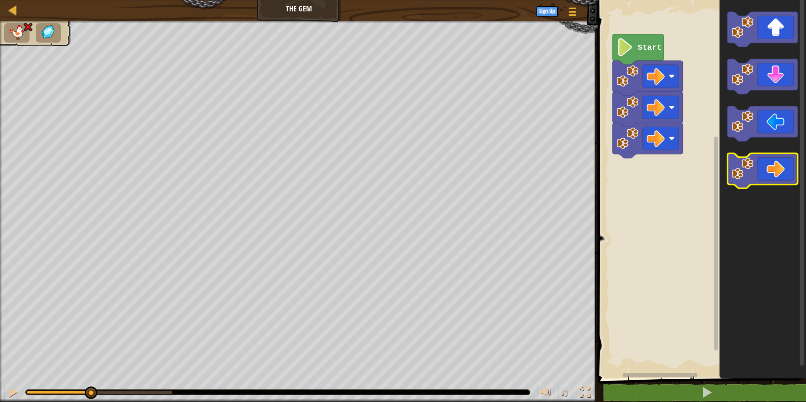
click at [792, 158] on icon "Blockly Workspace" at bounding box center [763, 170] width 70 height 35
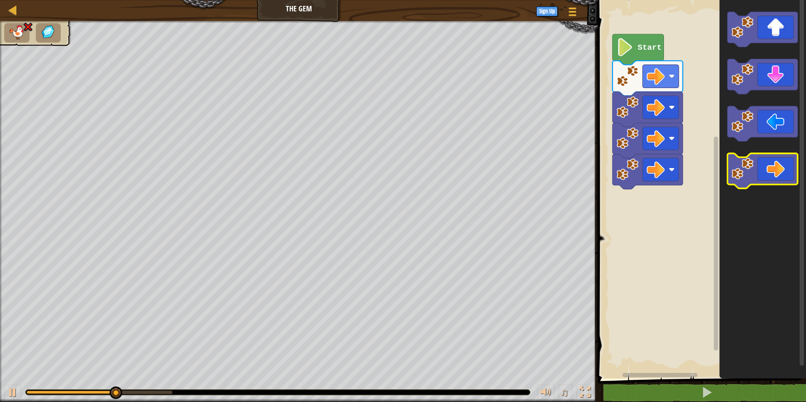
click at [792, 158] on icon "Blockly Workspace" at bounding box center [763, 170] width 70 height 35
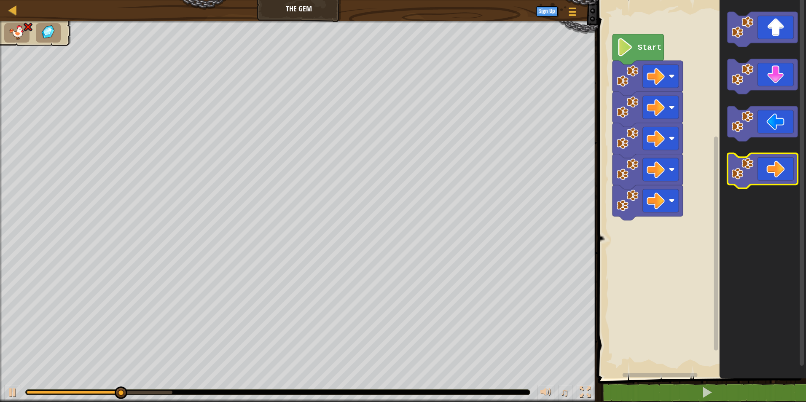
click at [792, 158] on icon "Blockly Workspace" at bounding box center [763, 170] width 70 height 35
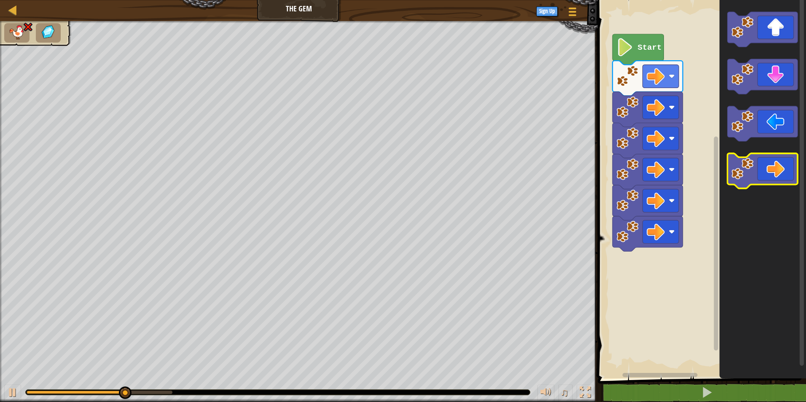
click at [792, 158] on icon "Blockly Workspace" at bounding box center [763, 170] width 70 height 35
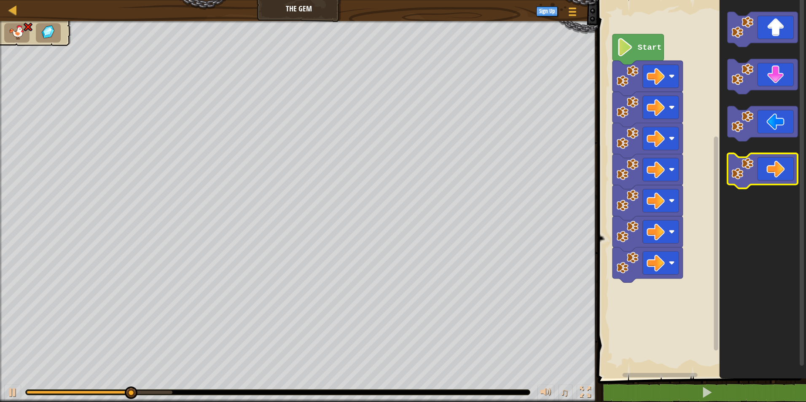
click at [792, 158] on icon "Blockly Workspace" at bounding box center [763, 170] width 70 height 35
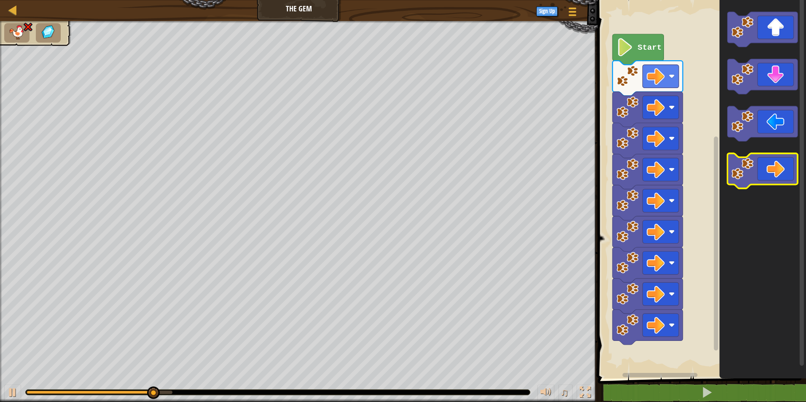
click at [792, 158] on icon "Blockly Workspace" at bounding box center [763, 170] width 70 height 35
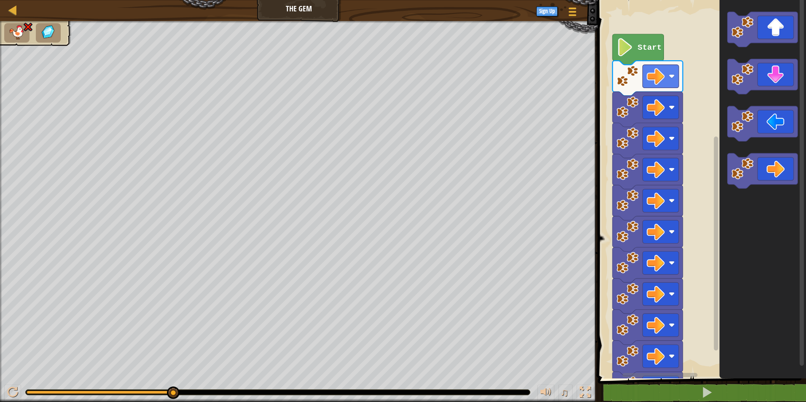
click at [9, 27] on img at bounding box center [17, 32] width 18 height 15
click at [13, 398] on div at bounding box center [12, 392] width 11 height 11
click at [787, 74] on icon "Blockly Workspace" at bounding box center [763, 76] width 70 height 35
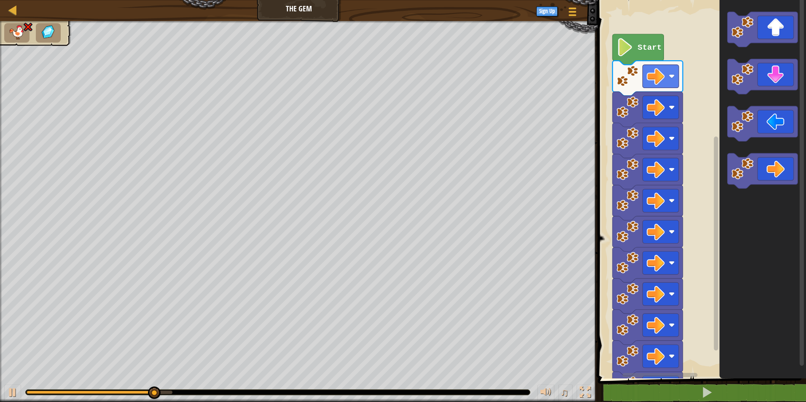
click at [643, 49] on text "Start" at bounding box center [650, 47] width 24 height 9
click at [27, 43] on div at bounding box center [30, 31] width 81 height 30
click at [63, 22] on div at bounding box center [299, 22] width 598 height 2
click at [632, 47] on image "Blockly Workspace" at bounding box center [625, 47] width 17 height 18
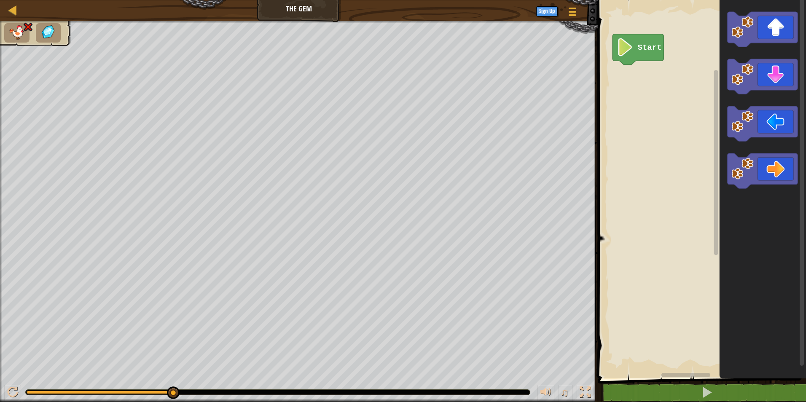
click at [622, 50] on image "Blockly Workspace" at bounding box center [625, 47] width 17 height 18
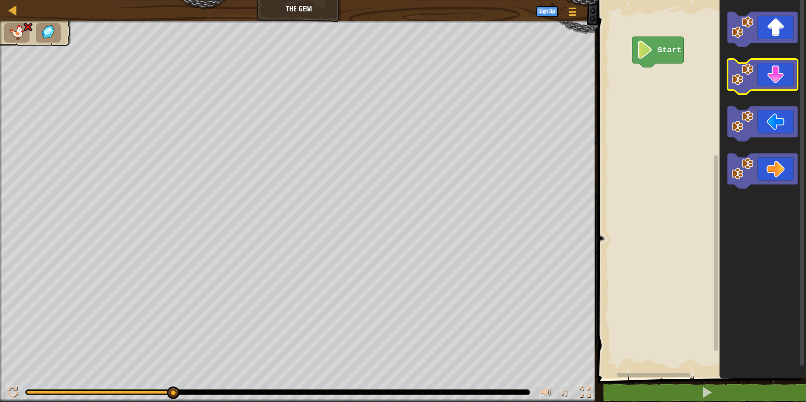
click at [773, 83] on icon "Blockly Workspace" at bounding box center [763, 76] width 70 height 35
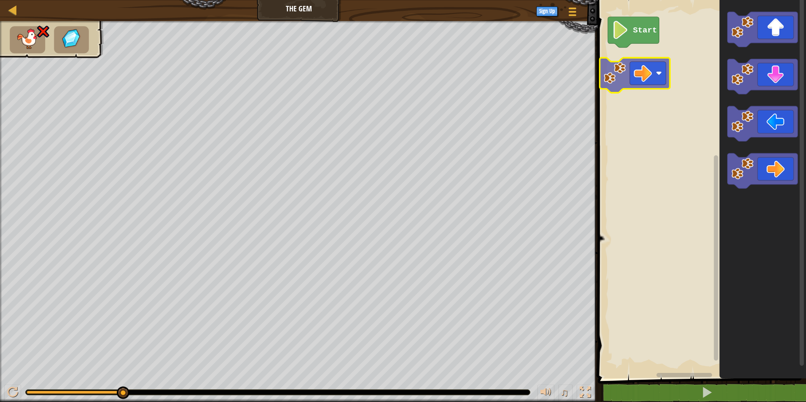
click at [645, 78] on div "Start" at bounding box center [700, 187] width 211 height 383
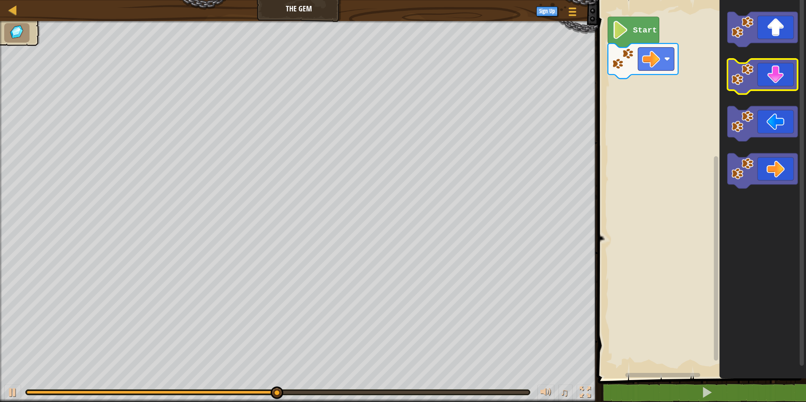
click at [776, 90] on icon "Blockly Workspace" at bounding box center [763, 76] width 70 height 35
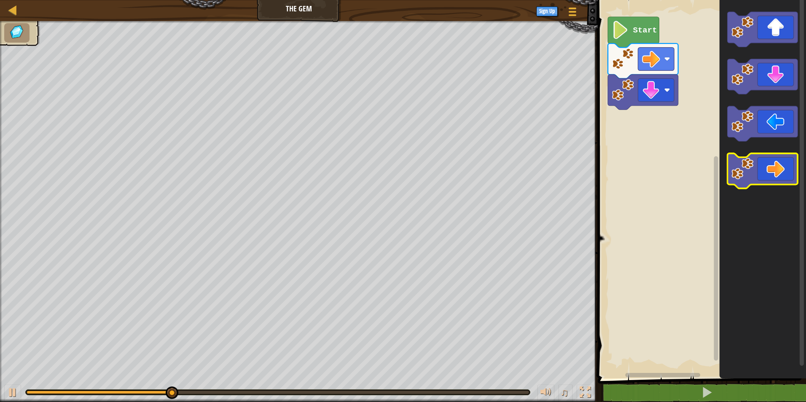
click at [772, 177] on icon "Blockly Workspace" at bounding box center [763, 170] width 70 height 35
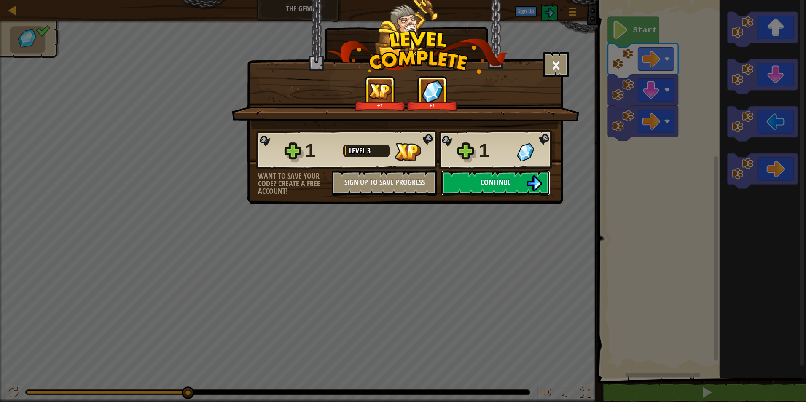
click at [509, 186] on span "Continue" at bounding box center [496, 182] width 30 height 11
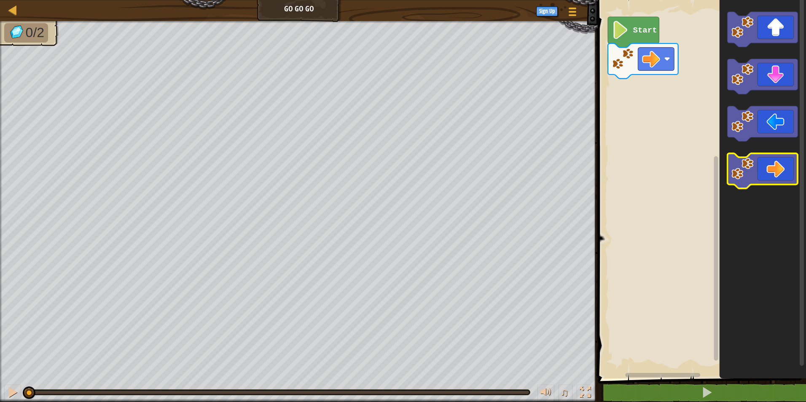
click at [789, 170] on icon "Blockly Workspace" at bounding box center [763, 170] width 70 height 35
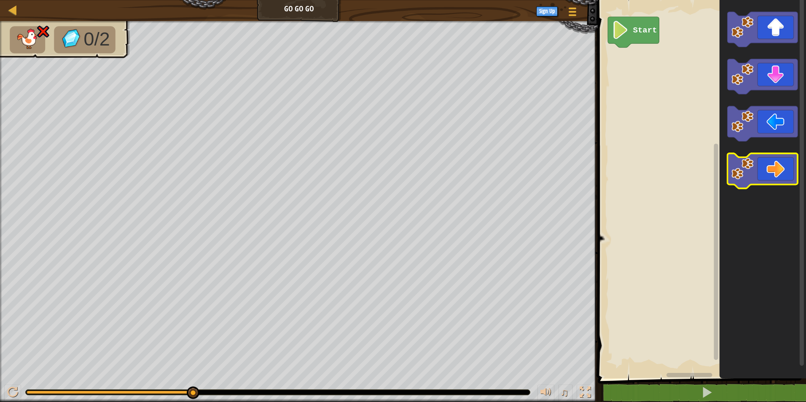
click at [743, 178] on image "Blockly Workspace" at bounding box center [742, 169] width 22 height 22
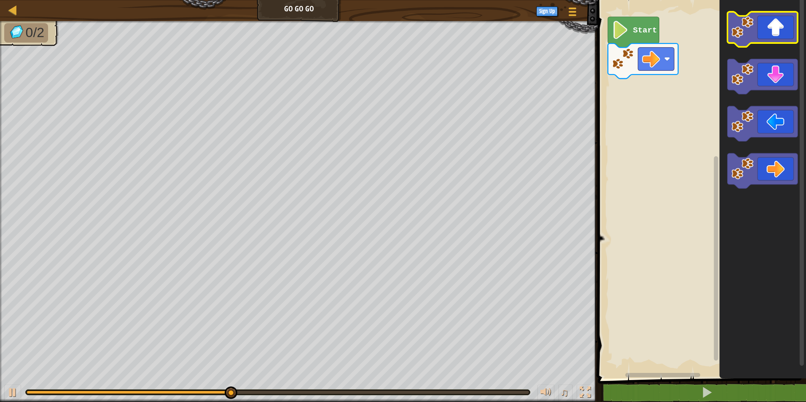
click at [765, 30] on icon "Blockly Workspace" at bounding box center [763, 29] width 70 height 35
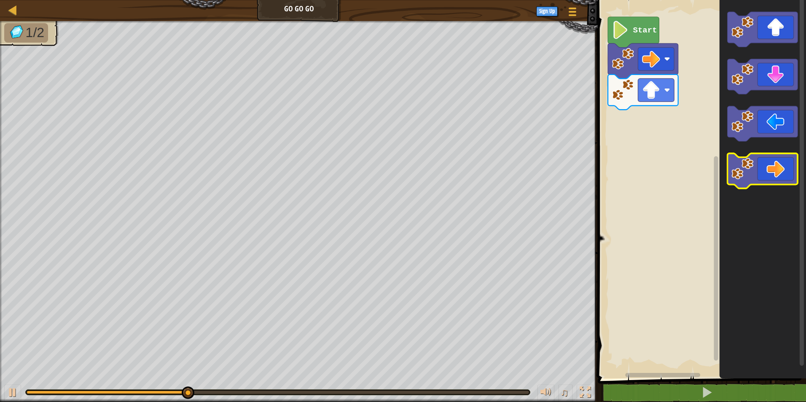
click at [792, 161] on icon "Blockly Workspace" at bounding box center [763, 170] width 70 height 35
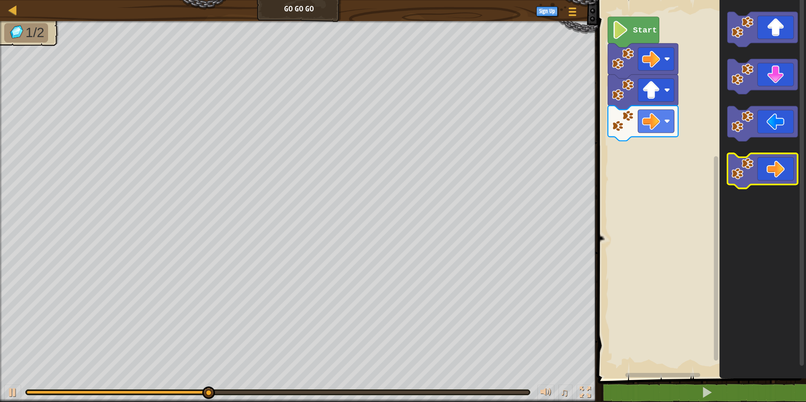
click at [792, 161] on icon "Blockly Workspace" at bounding box center [763, 170] width 70 height 35
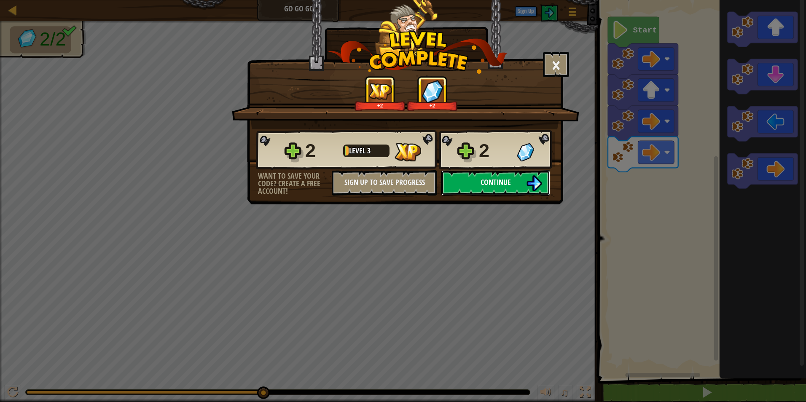
click at [470, 180] on button "Continue" at bounding box center [495, 182] width 109 height 25
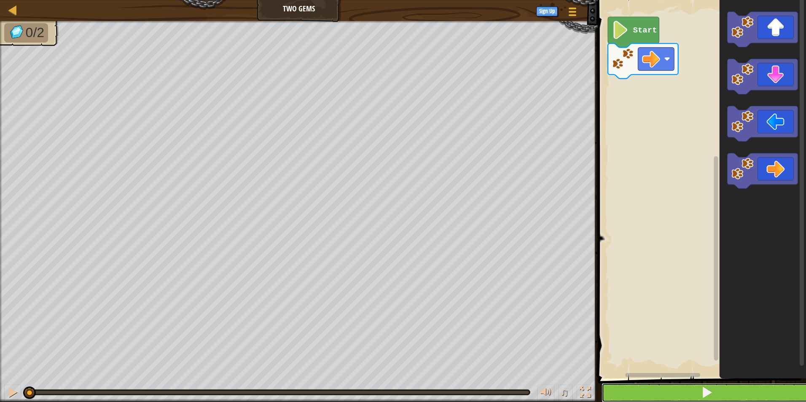
click at [680, 397] on button at bounding box center [707, 392] width 211 height 19
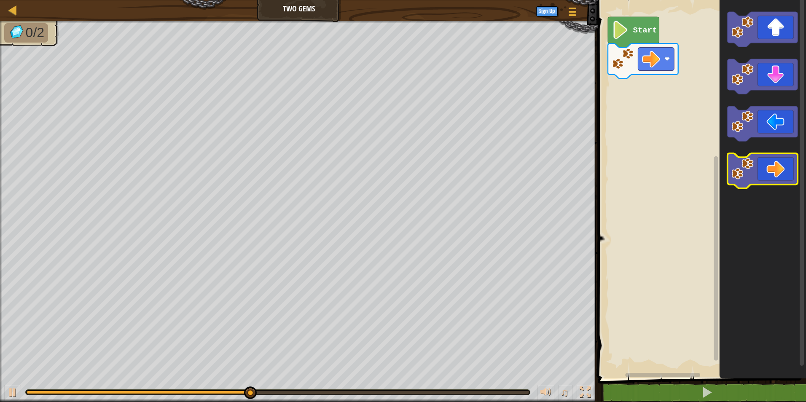
click at [773, 167] on icon "Blockly Workspace" at bounding box center [763, 170] width 70 height 35
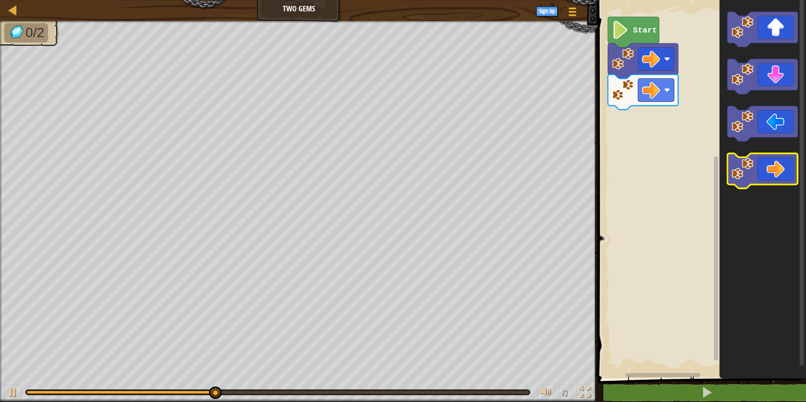
click at [773, 167] on icon "Blockly Workspace" at bounding box center [763, 170] width 70 height 35
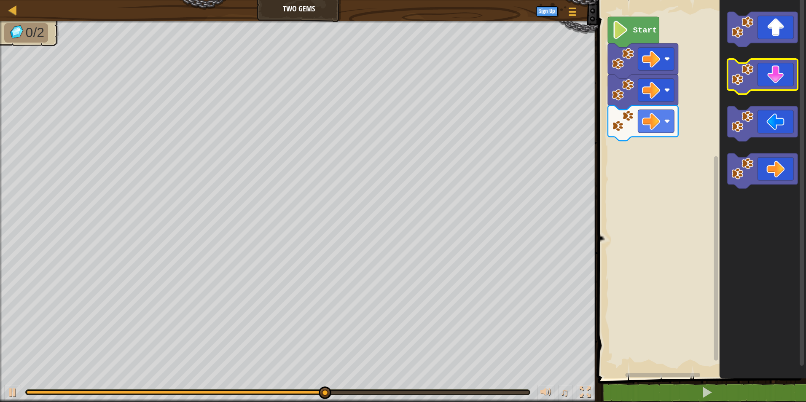
click at [774, 87] on icon "Blockly Workspace" at bounding box center [763, 76] width 70 height 35
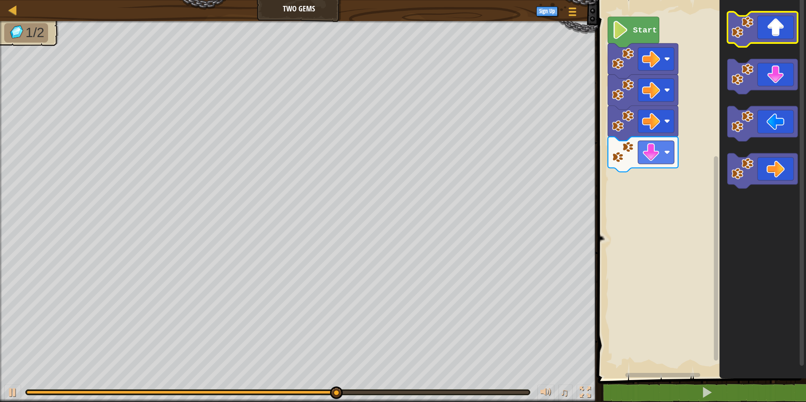
click at [773, 43] on icon "Blockly Workspace" at bounding box center [763, 29] width 70 height 35
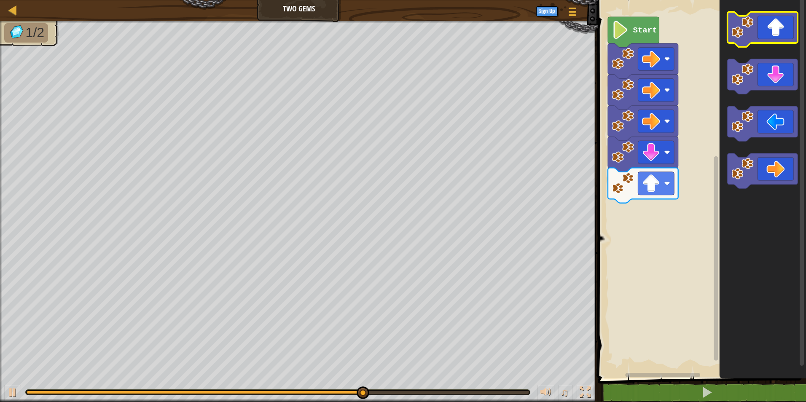
click at [773, 43] on icon "Blockly Workspace" at bounding box center [763, 29] width 70 height 35
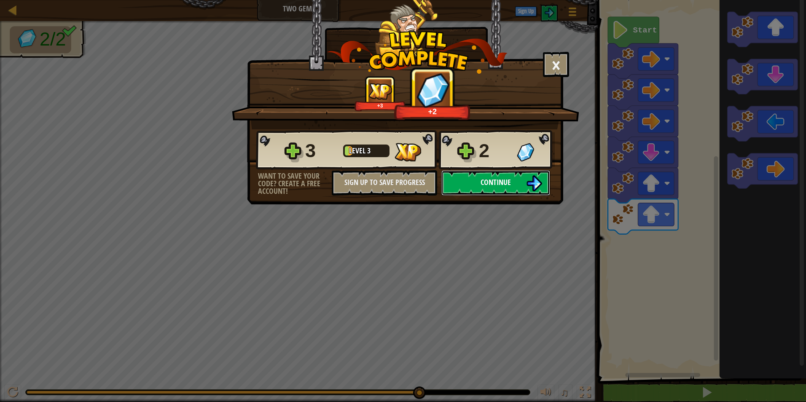
click at [506, 185] on span "Continue" at bounding box center [496, 182] width 30 height 11
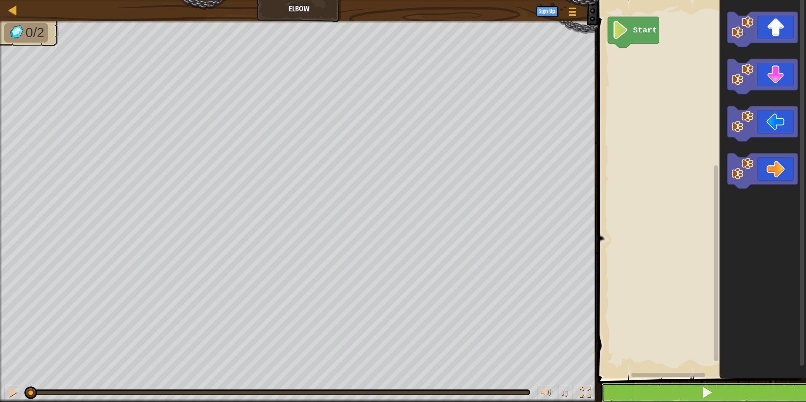
click at [653, 387] on button at bounding box center [707, 392] width 211 height 19
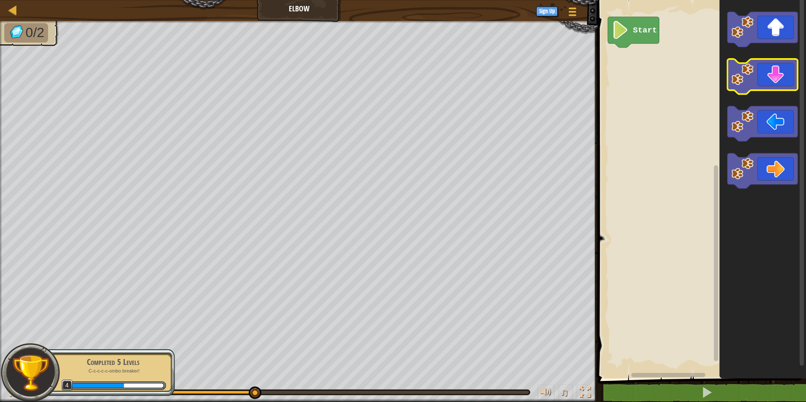
click at [778, 80] on icon "Blockly Workspace" at bounding box center [763, 76] width 70 height 35
click at [777, 80] on icon "Blockly Workspace" at bounding box center [763, 76] width 70 height 35
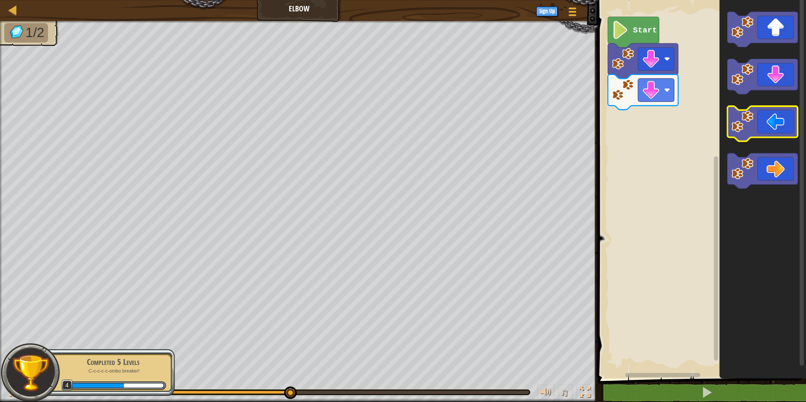
click at [770, 124] on icon "Blockly Workspace" at bounding box center [763, 123] width 70 height 35
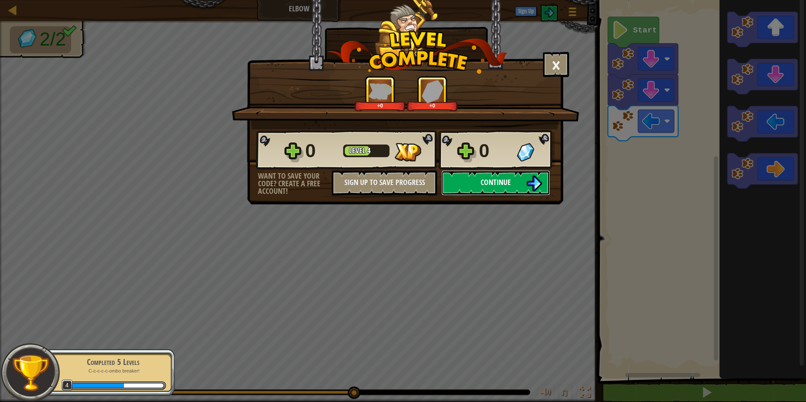
click at [492, 183] on span "Continue" at bounding box center [496, 182] width 30 height 11
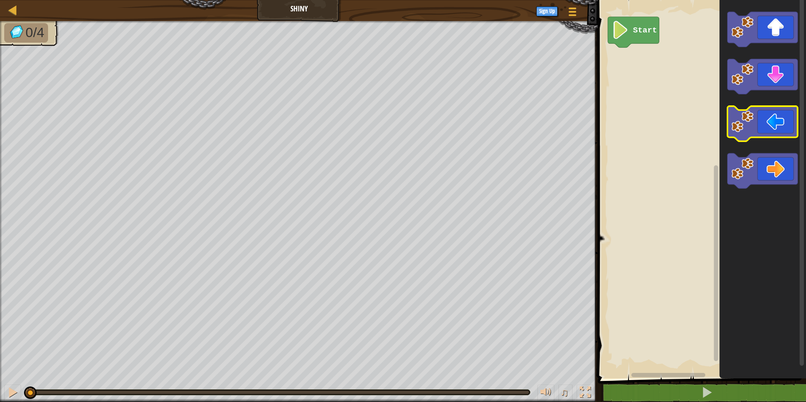
click at [762, 121] on icon "Blockly Workspace" at bounding box center [763, 123] width 70 height 35
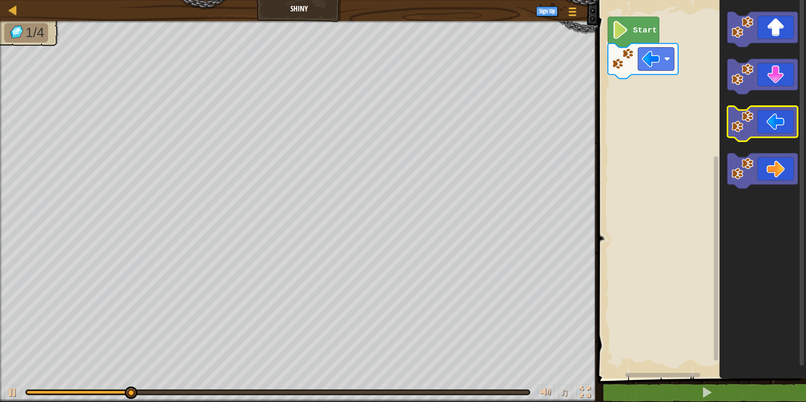
click at [762, 121] on icon "Blockly Workspace" at bounding box center [763, 123] width 70 height 35
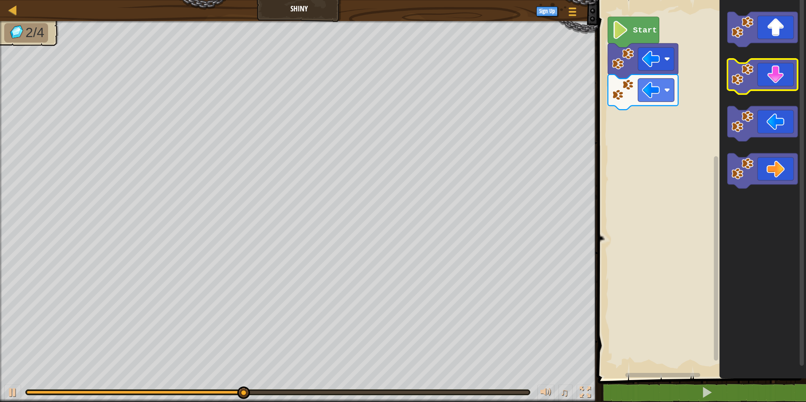
click at [749, 76] on image "Blockly Workspace" at bounding box center [742, 74] width 22 height 22
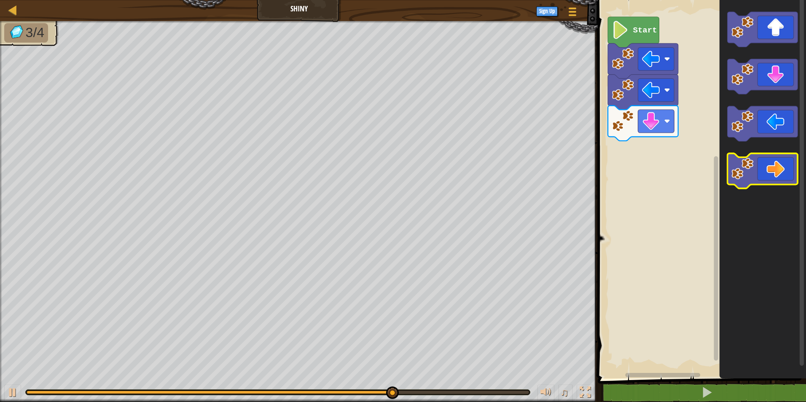
click at [776, 169] on icon "Blockly Workspace" at bounding box center [763, 170] width 70 height 35
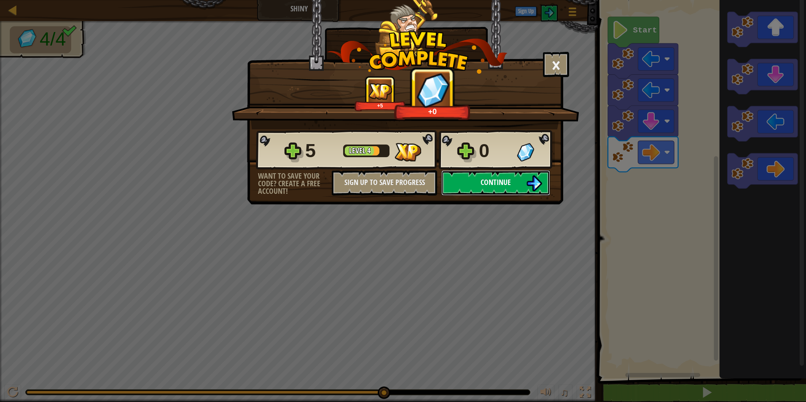
click at [527, 183] on img at bounding box center [534, 183] width 16 height 16
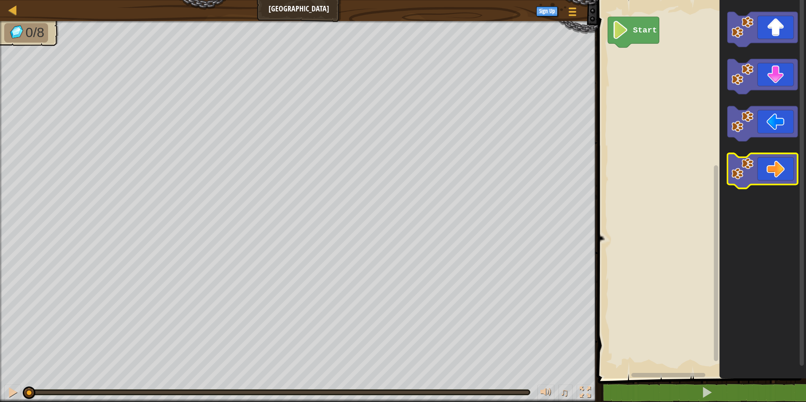
click at [770, 159] on icon "Blockly Workspace" at bounding box center [763, 170] width 70 height 35
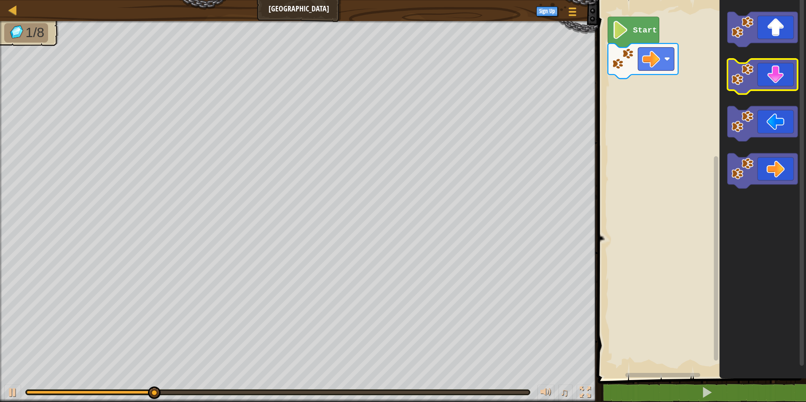
click at [768, 81] on icon "Blockly Workspace" at bounding box center [763, 76] width 70 height 35
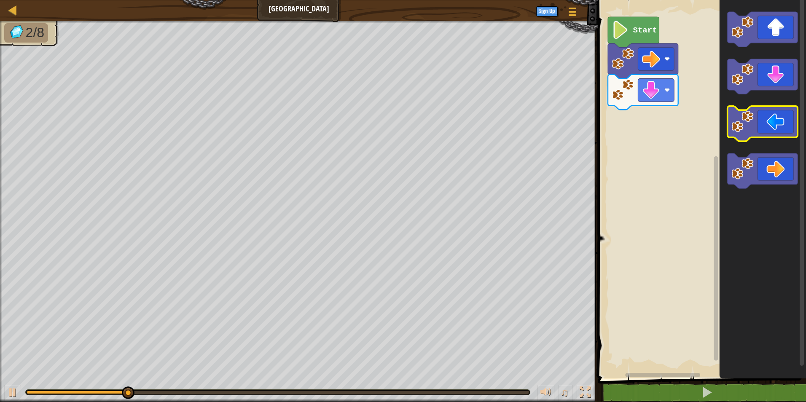
click at [764, 125] on icon "Blockly Workspace" at bounding box center [763, 123] width 70 height 35
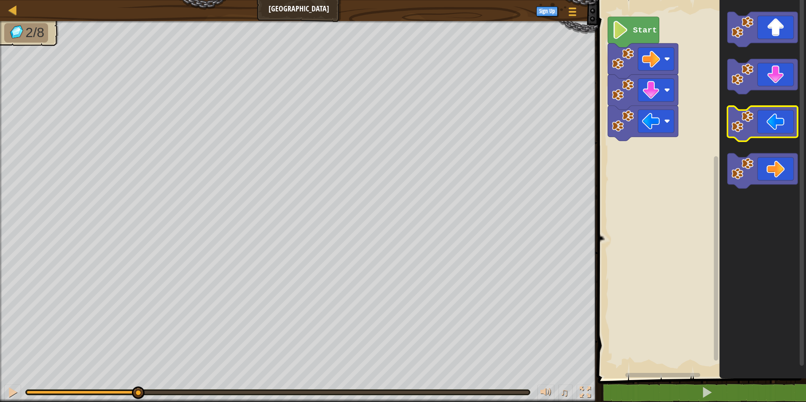
click at [764, 125] on icon "Blockly Workspace" at bounding box center [763, 123] width 70 height 35
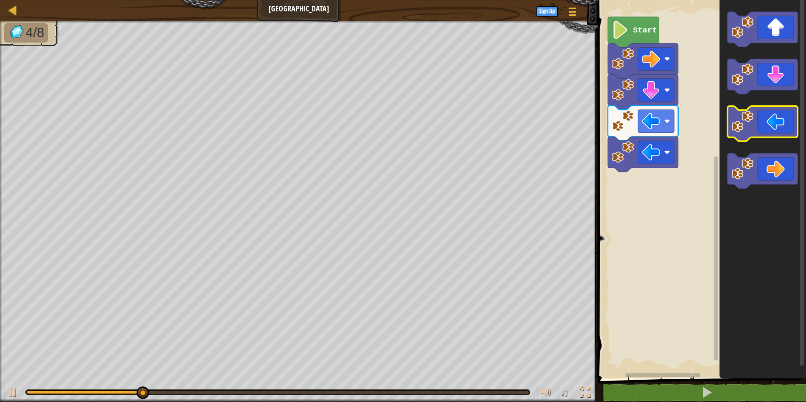
click at [764, 125] on icon "Blockly Workspace" at bounding box center [763, 123] width 70 height 35
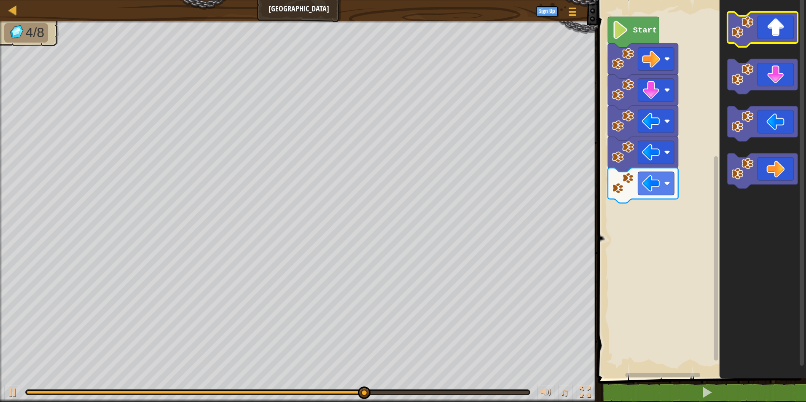
click at [770, 38] on icon "Blockly Workspace" at bounding box center [763, 29] width 70 height 35
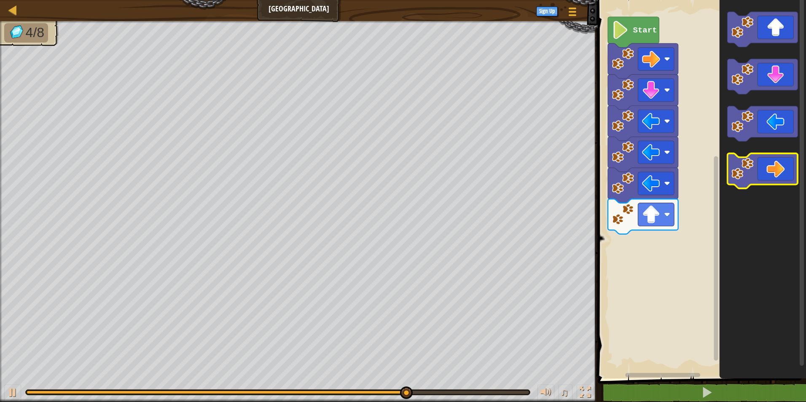
click at [786, 163] on icon "Blockly Workspace" at bounding box center [763, 170] width 70 height 35
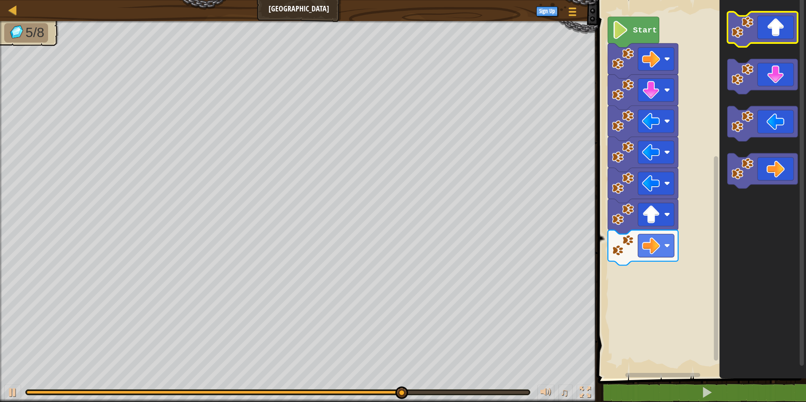
click at [784, 34] on icon "Blockly Workspace" at bounding box center [763, 29] width 70 height 35
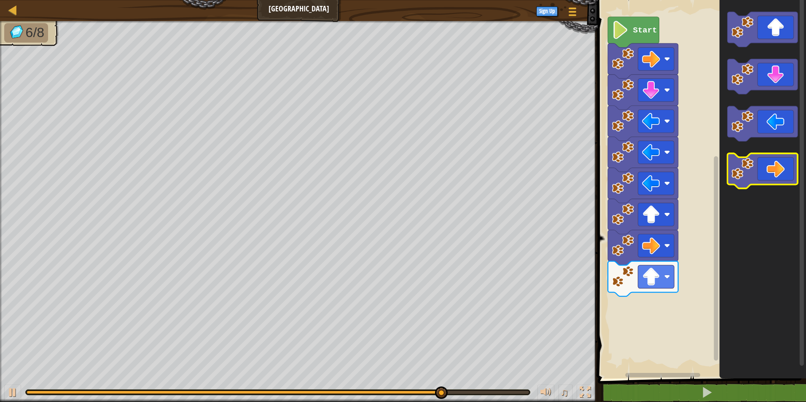
click at [782, 167] on icon "Blockly Workspace" at bounding box center [763, 170] width 70 height 35
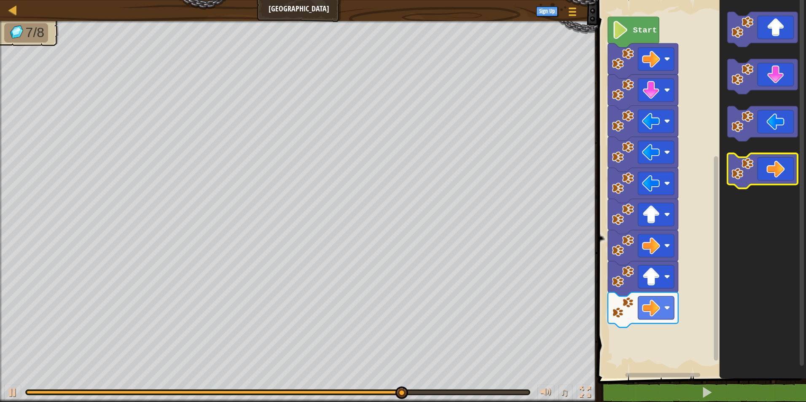
click at [782, 167] on icon "Blockly Workspace" at bounding box center [763, 170] width 70 height 35
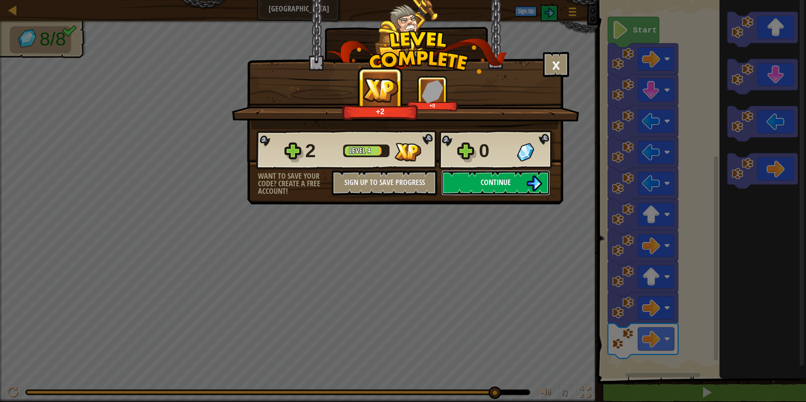
click at [486, 176] on button "Continue" at bounding box center [495, 182] width 109 height 25
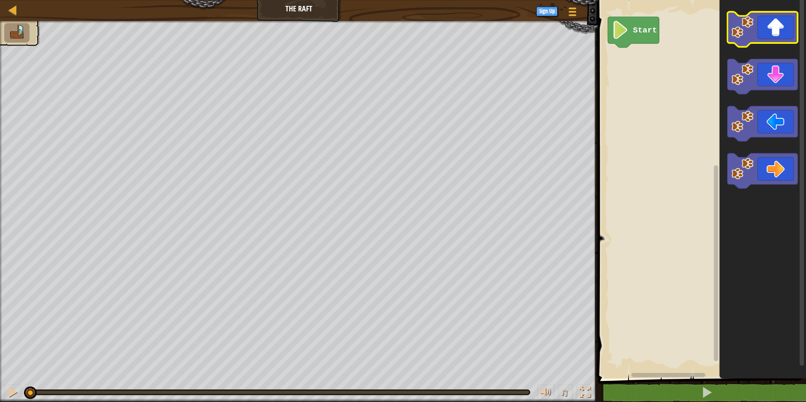
click at [758, 47] on rect "Blockly Workspace" at bounding box center [763, 29] width 70 height 35
click at [745, 34] on image "Blockly Workspace" at bounding box center [742, 27] width 22 height 22
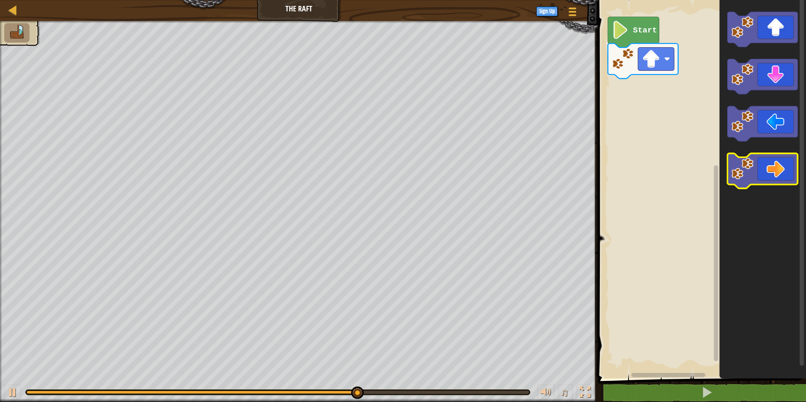
click at [774, 167] on icon "Blockly Workspace" at bounding box center [763, 170] width 70 height 35
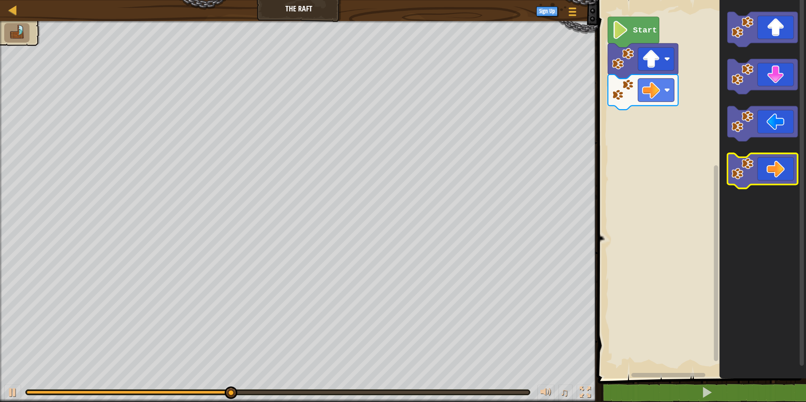
click at [774, 167] on icon "Blockly Workspace" at bounding box center [763, 170] width 70 height 35
